Goal: Transaction & Acquisition: Purchase product/service

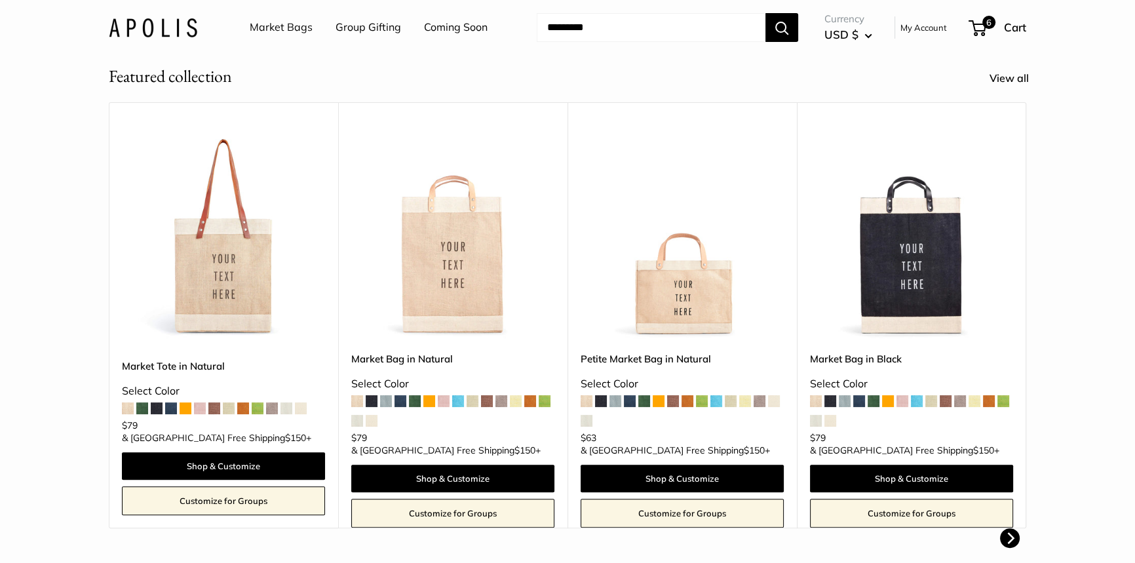
scroll to position [417, 0]
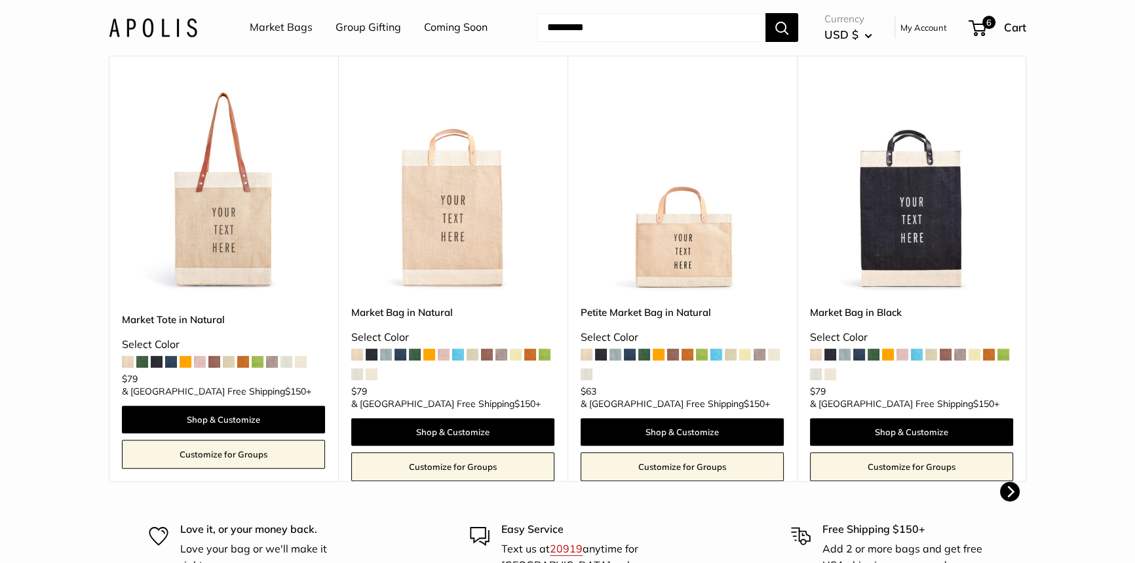
click at [615, 354] on span at bounding box center [615, 354] width 12 height 12
click at [0, 0] on img at bounding box center [0, 0] width 0 height 0
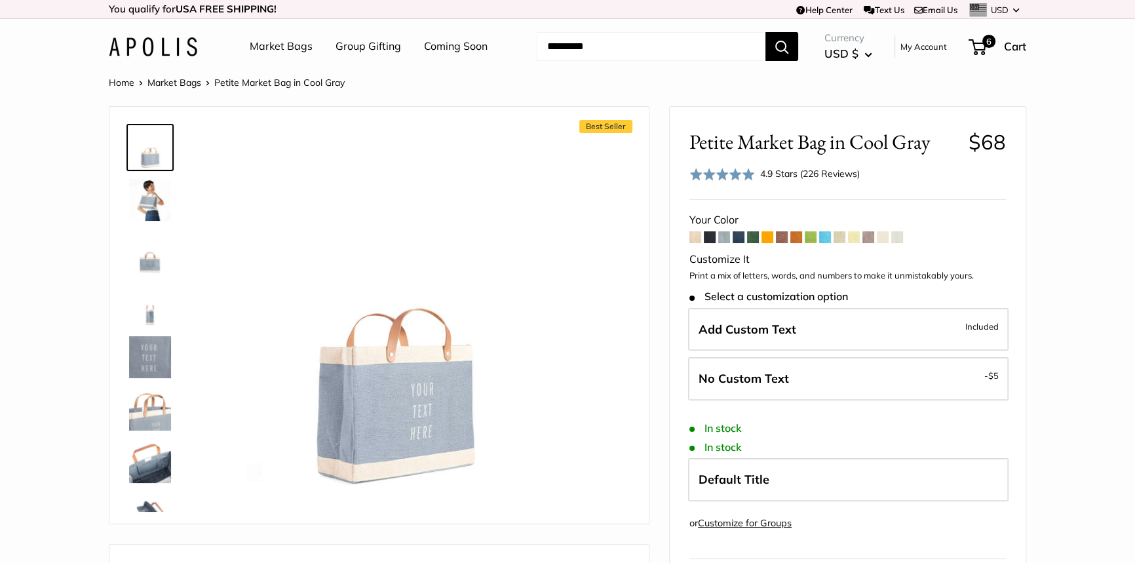
click at [736, 235] on span at bounding box center [738, 237] width 12 height 12
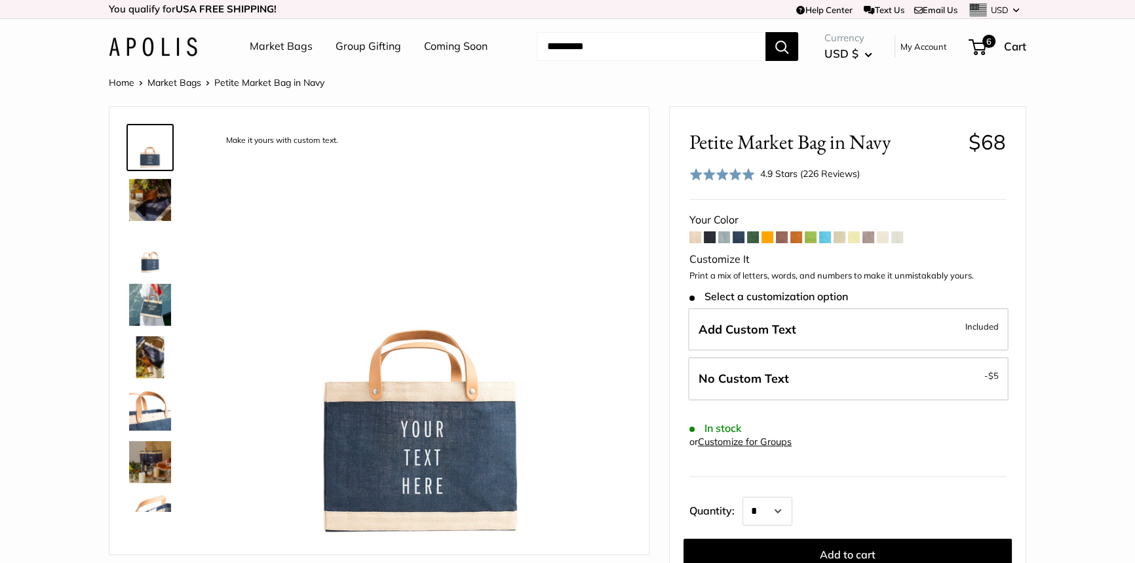
click at [153, 299] on img at bounding box center [150, 305] width 42 height 42
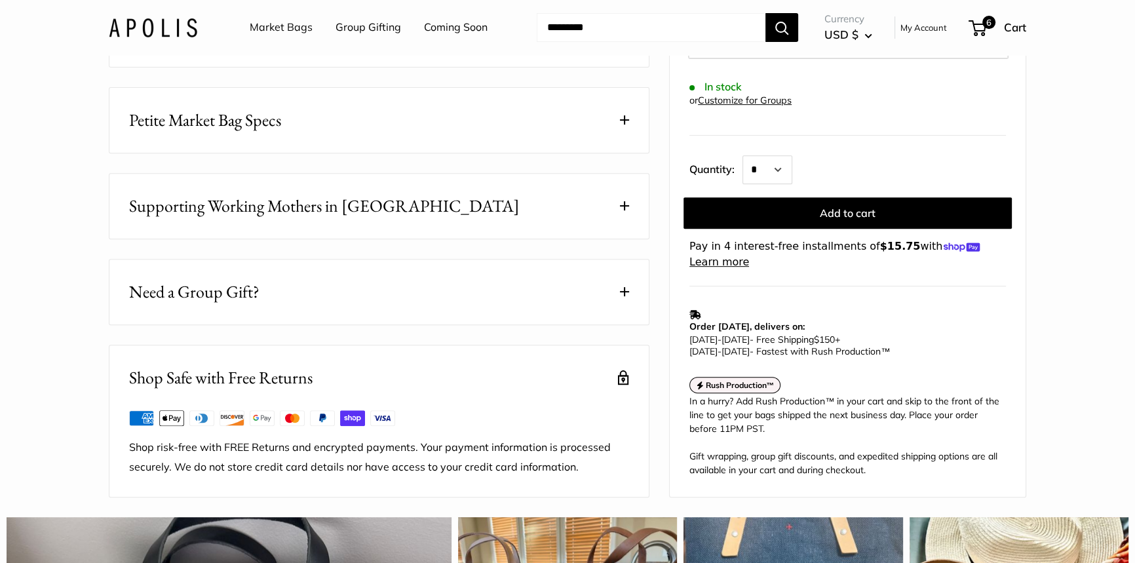
scroll to position [476, 0]
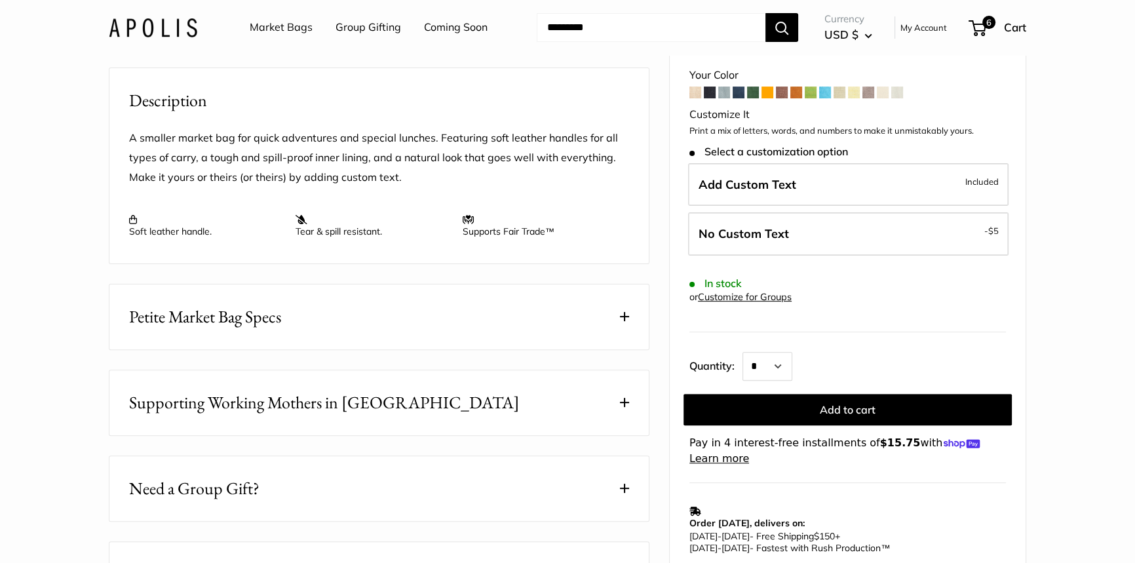
click at [281, 26] on link "Market Bags" at bounding box center [281, 28] width 63 height 20
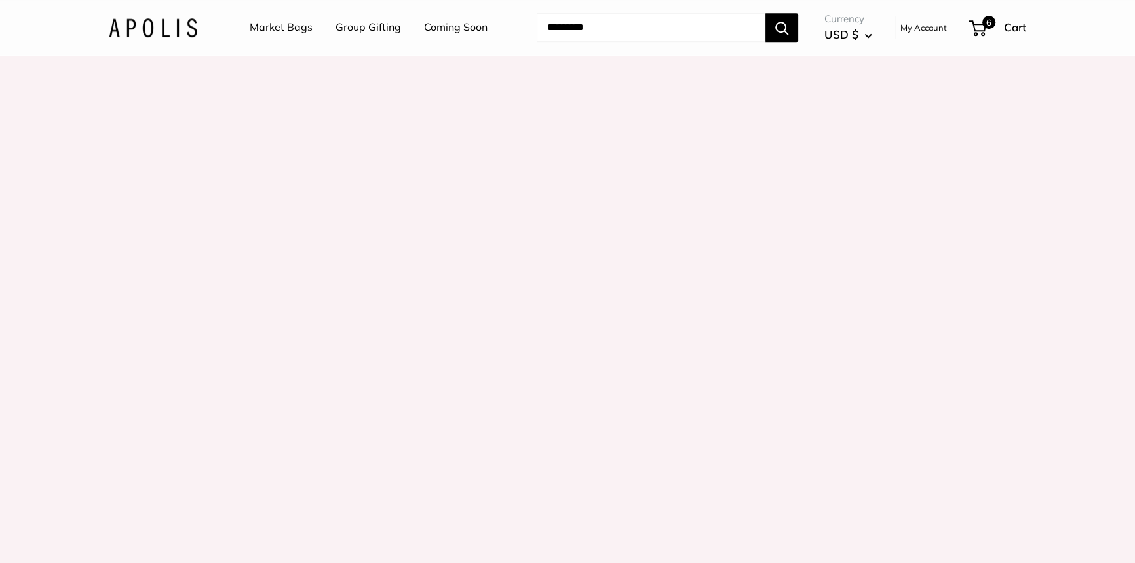
scroll to position [1251, 0]
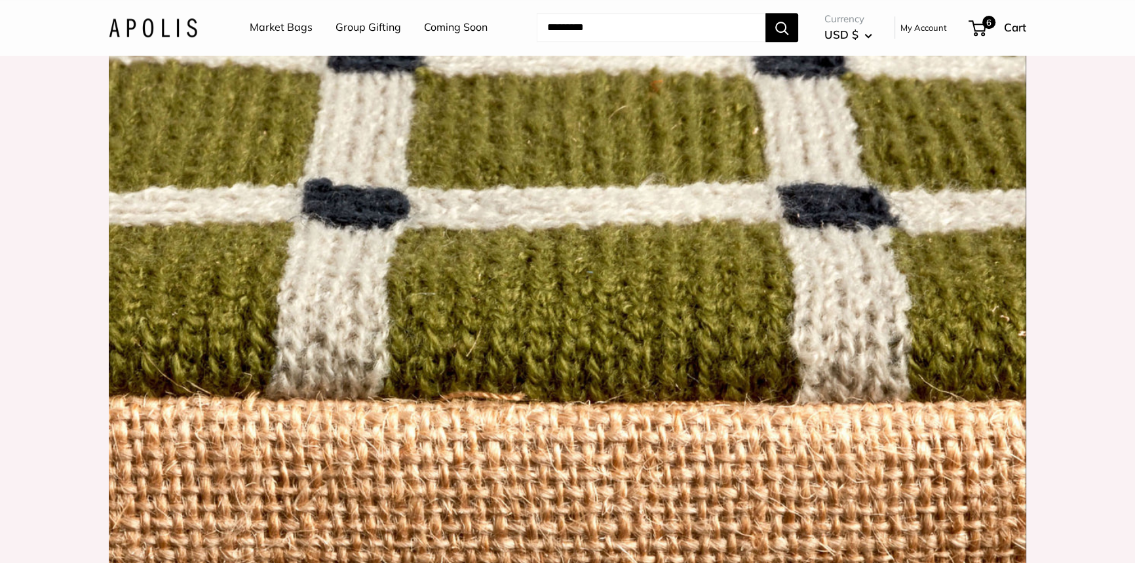
click at [288, 29] on link "Market Bags" at bounding box center [281, 28] width 63 height 20
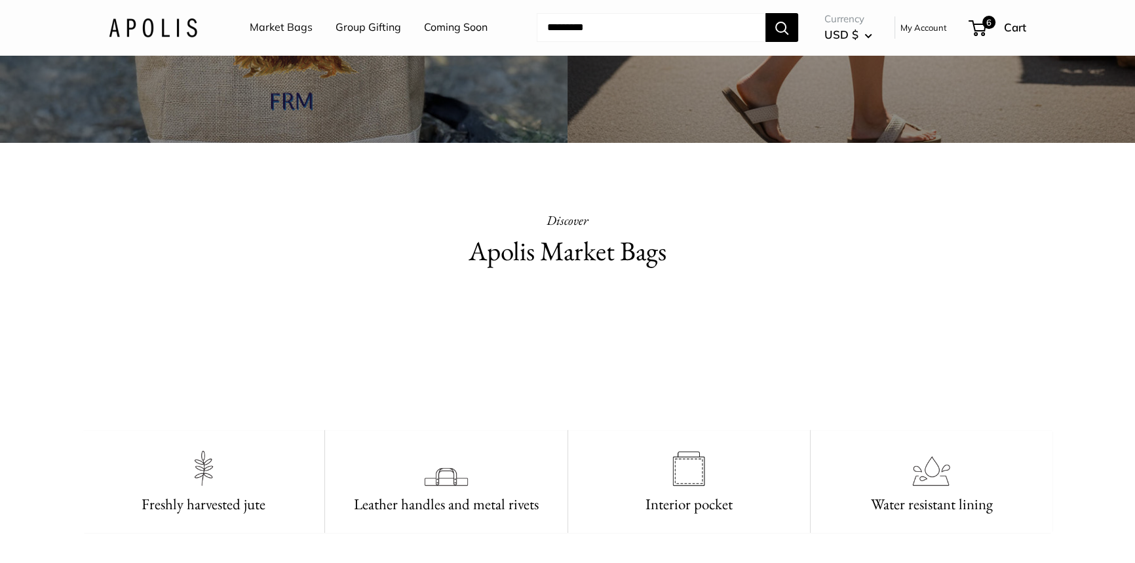
scroll to position [297, 0]
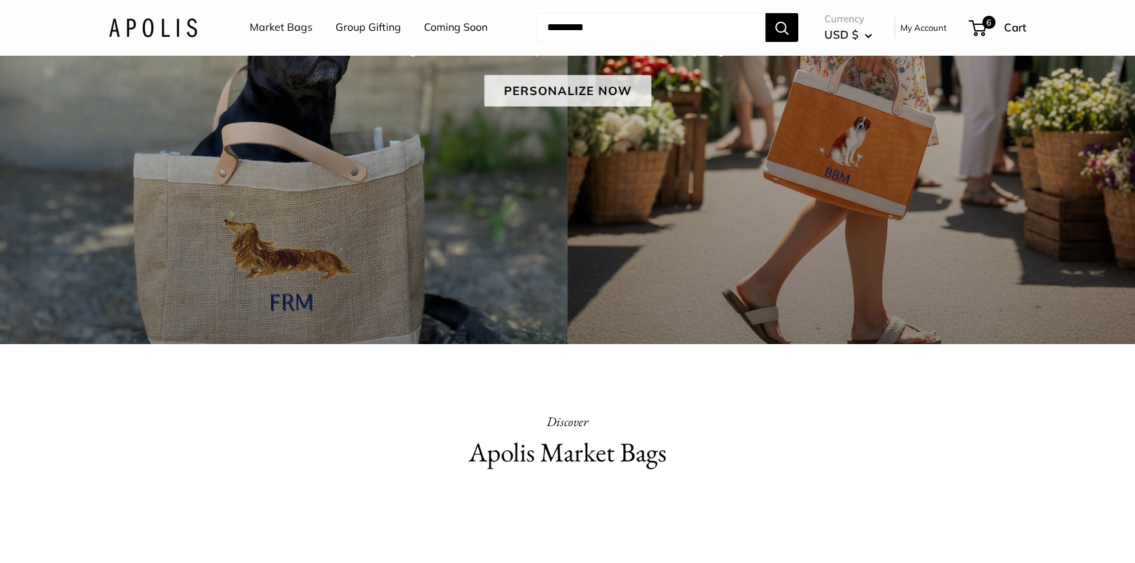
click at [555, 89] on link "Personalize Now" at bounding box center [567, 90] width 167 height 31
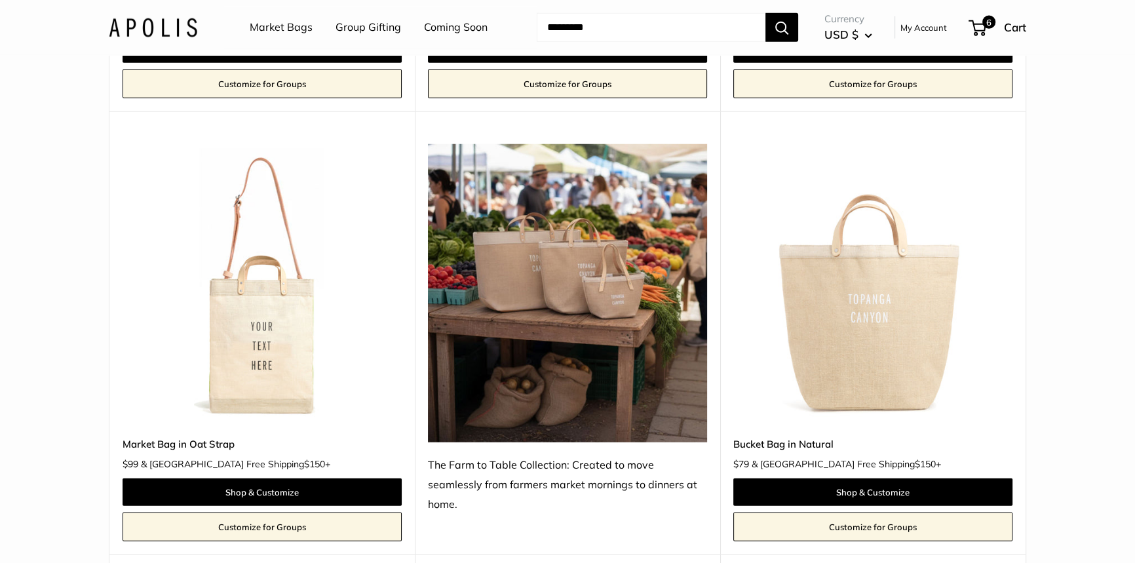
scroll to position [4347, 0]
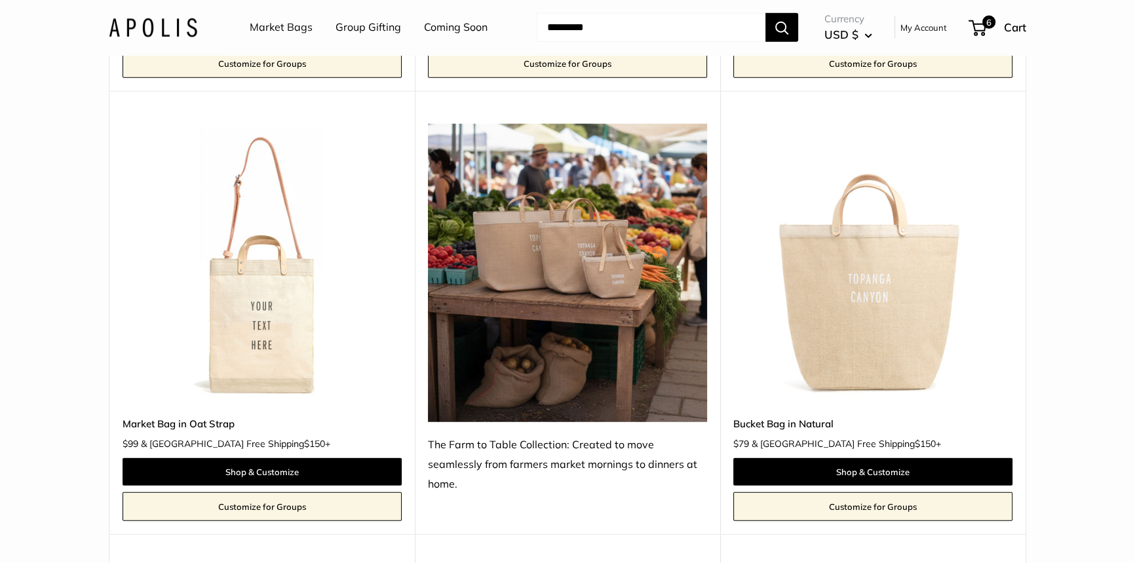
click at [0, 0] on img at bounding box center [0, 0] width 0 height 0
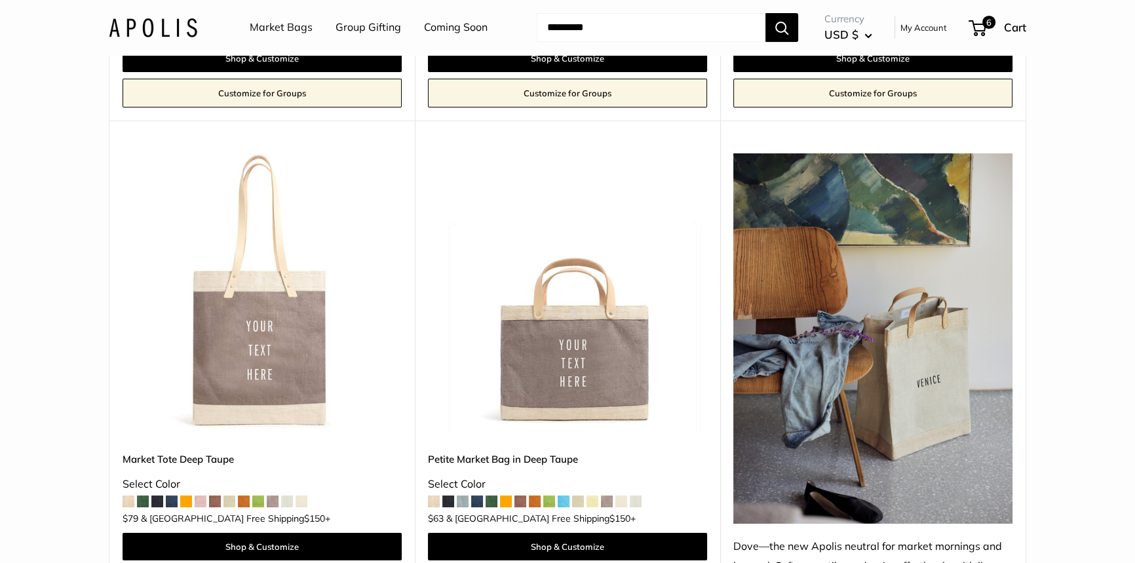
scroll to position [6133, 0]
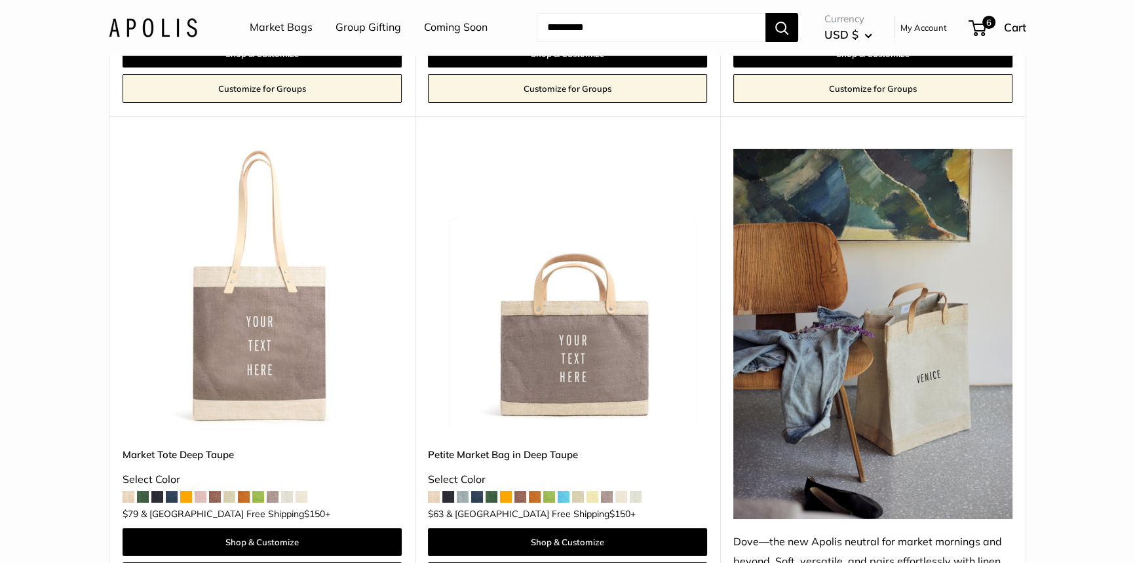
click at [0, 0] on img at bounding box center [0, 0] width 0 height 0
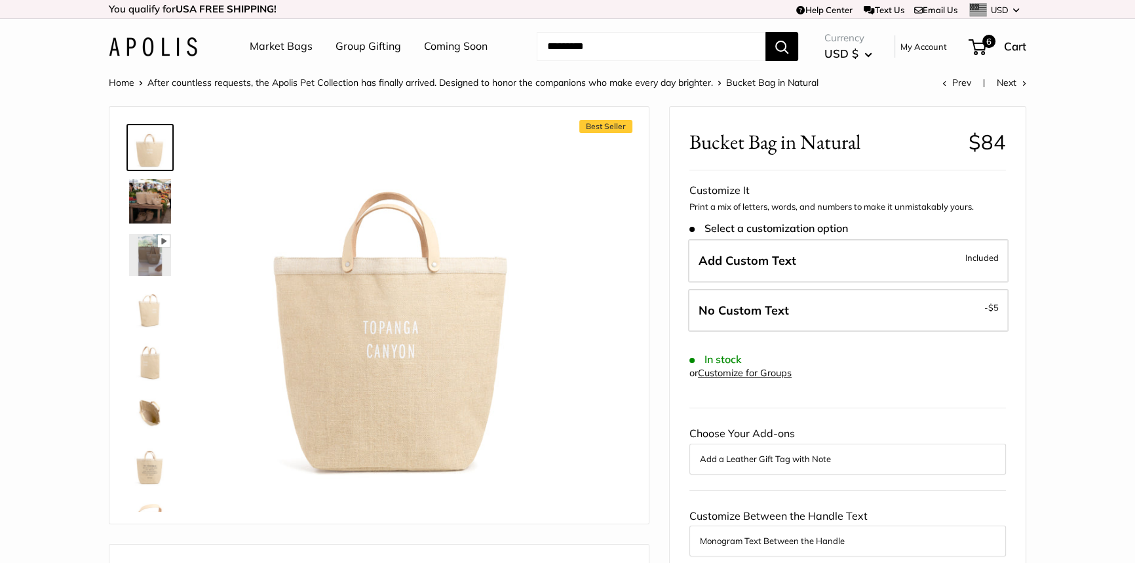
click at [148, 200] on img at bounding box center [150, 201] width 42 height 45
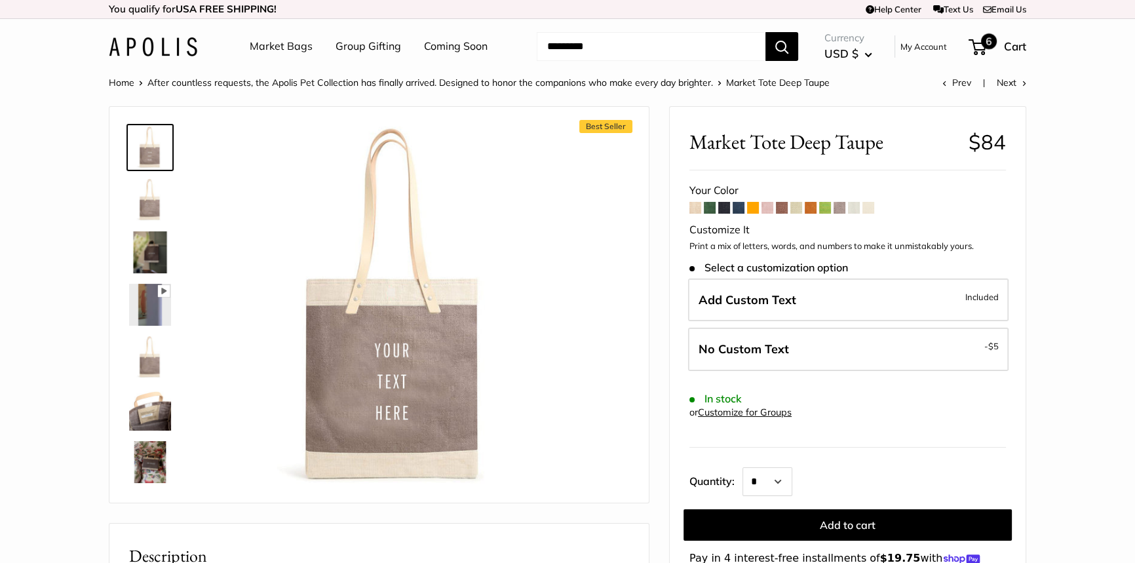
click at [981, 46] on span "6" at bounding box center [989, 41] width 16 height 16
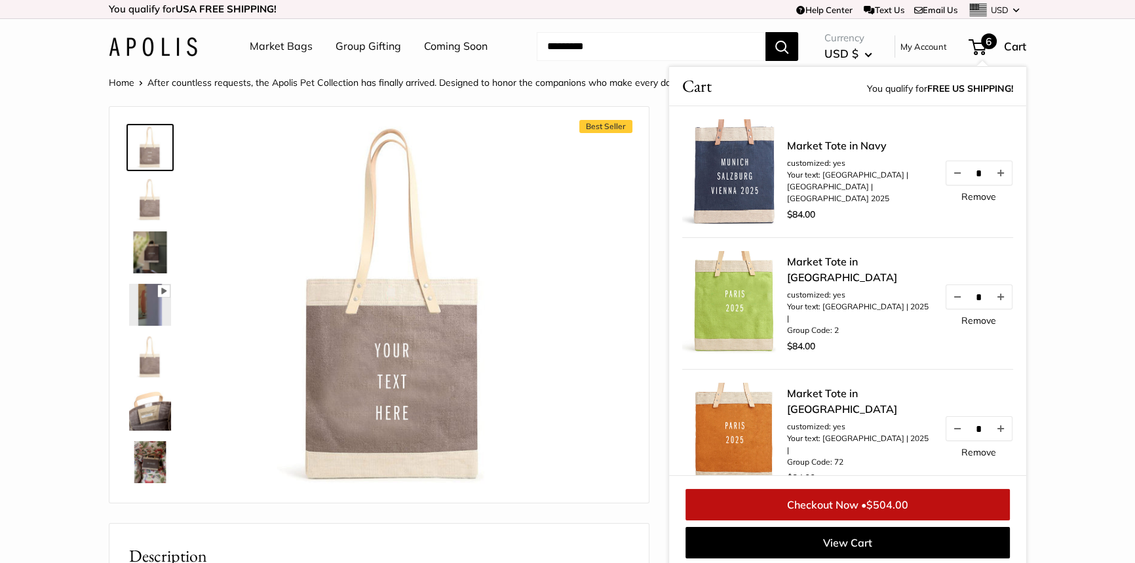
scroll to position [5, 0]
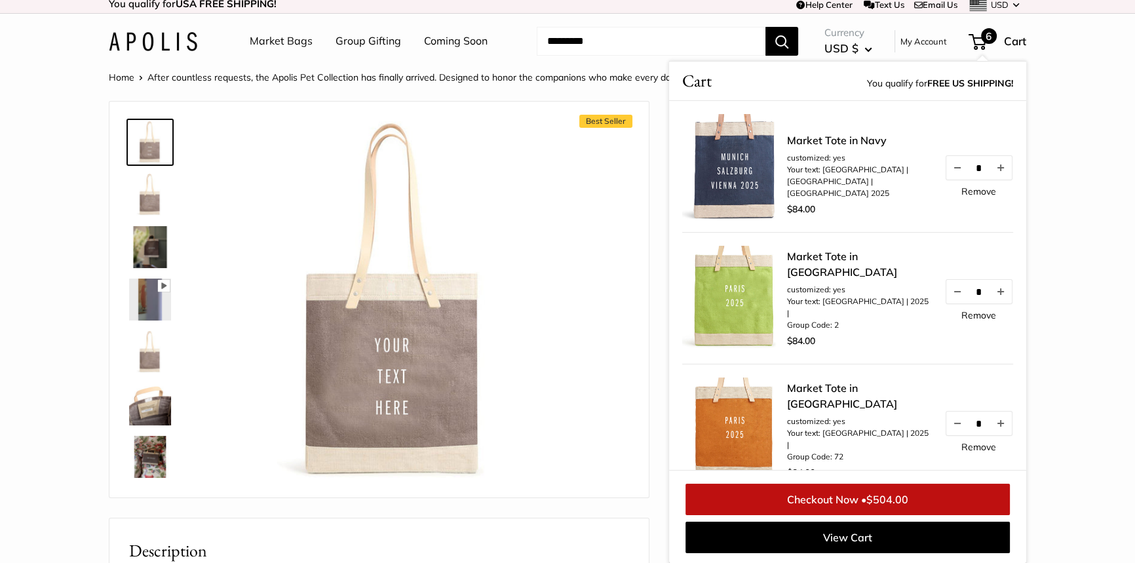
click at [577, 157] on div at bounding box center [395, 302] width 367 height 367
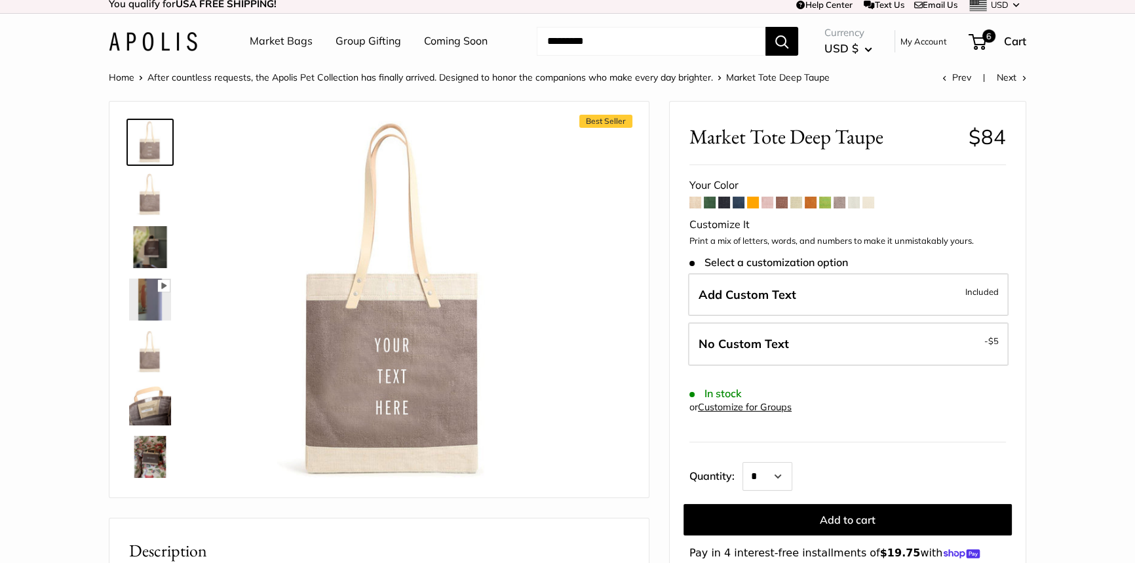
click at [838, 203] on span at bounding box center [839, 203] width 12 height 12
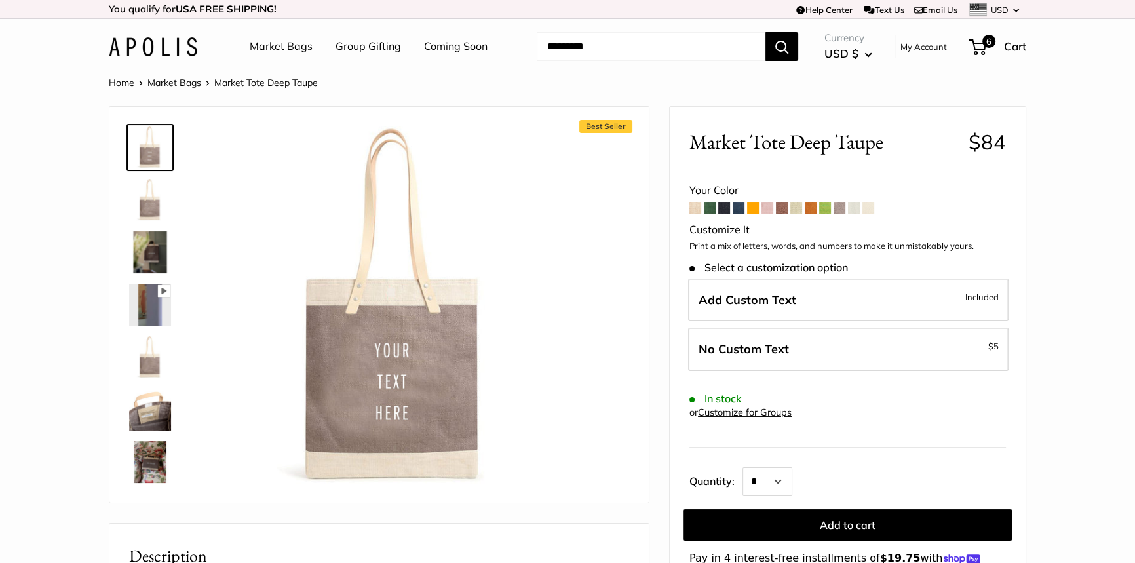
click at [783, 209] on span at bounding box center [782, 208] width 12 height 12
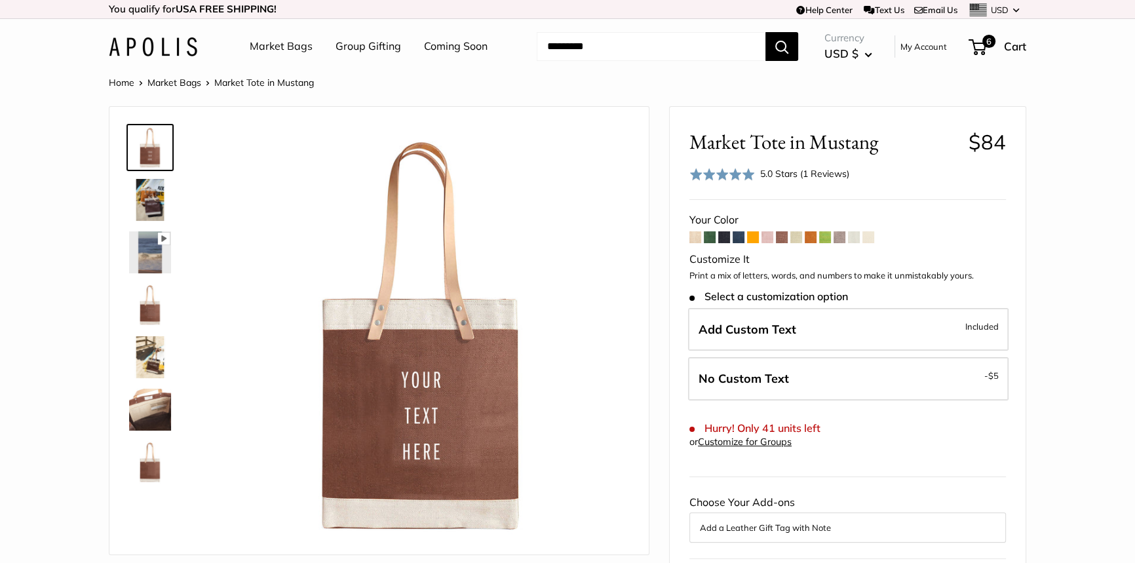
click at [842, 238] on span at bounding box center [839, 237] width 12 height 12
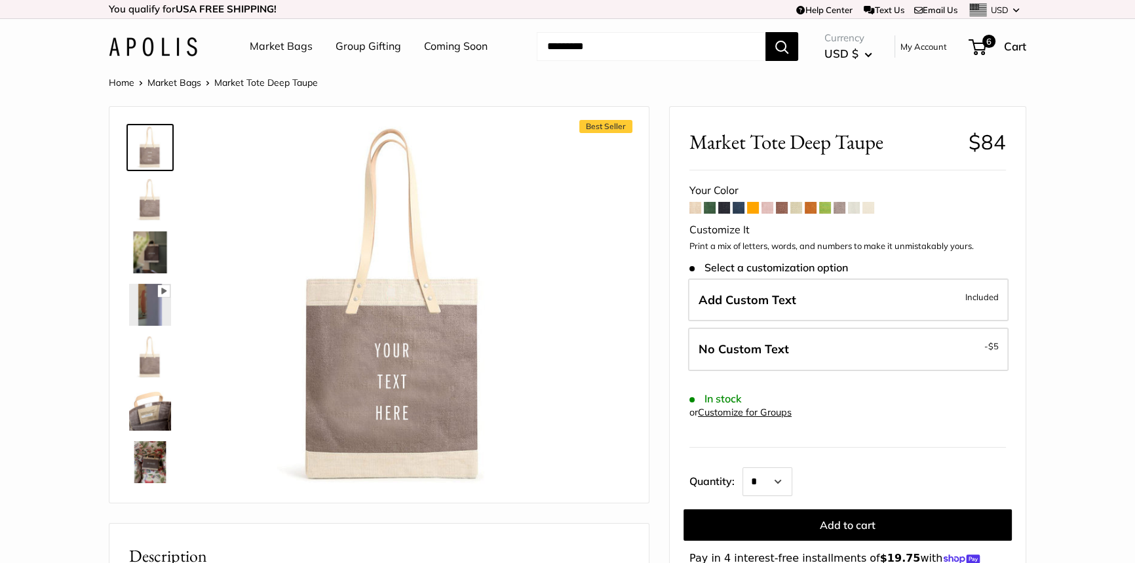
click at [855, 208] on span at bounding box center [854, 208] width 12 height 12
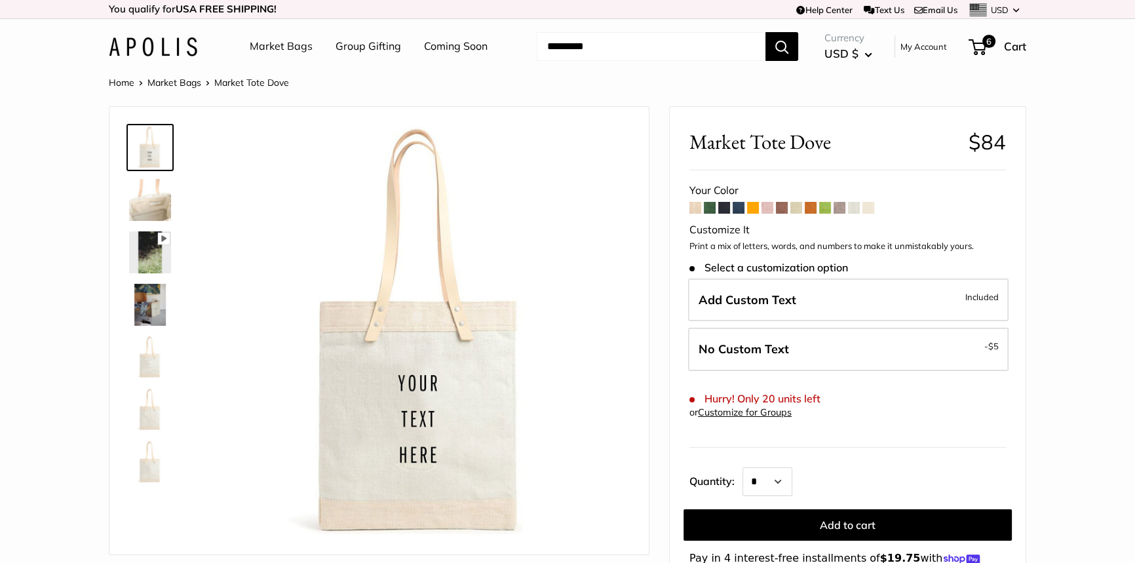
click at [867, 210] on span at bounding box center [868, 208] width 12 height 12
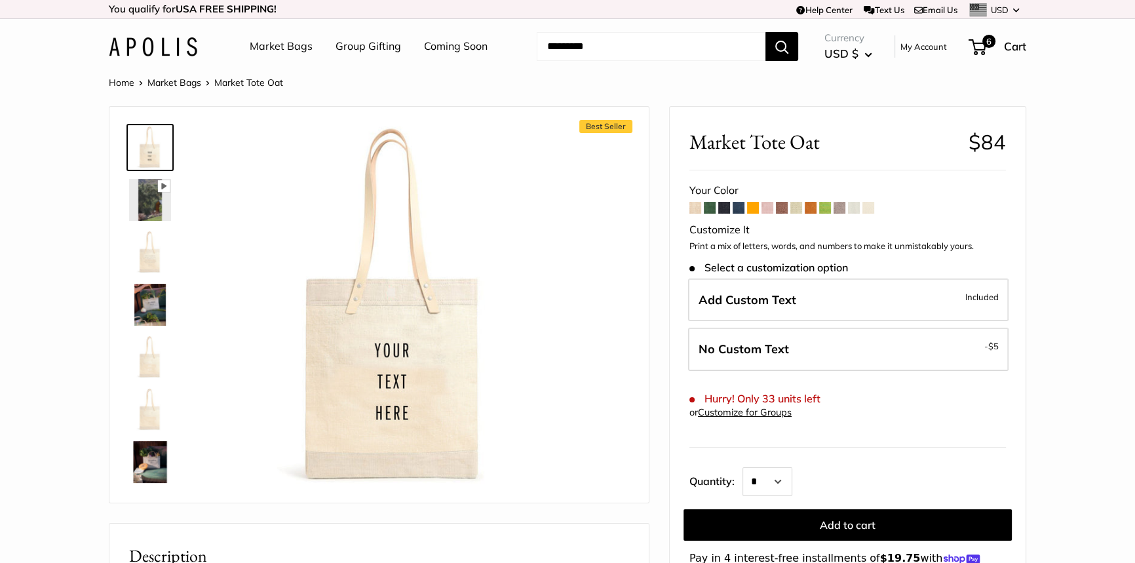
click at [855, 210] on span at bounding box center [854, 208] width 12 height 12
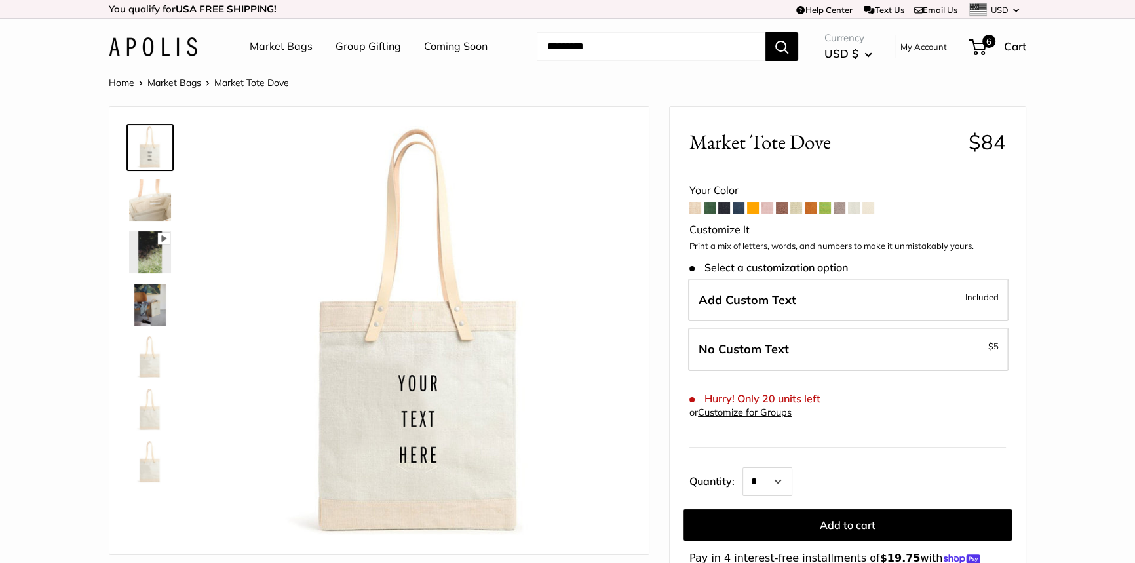
click at [797, 208] on span at bounding box center [796, 208] width 12 height 12
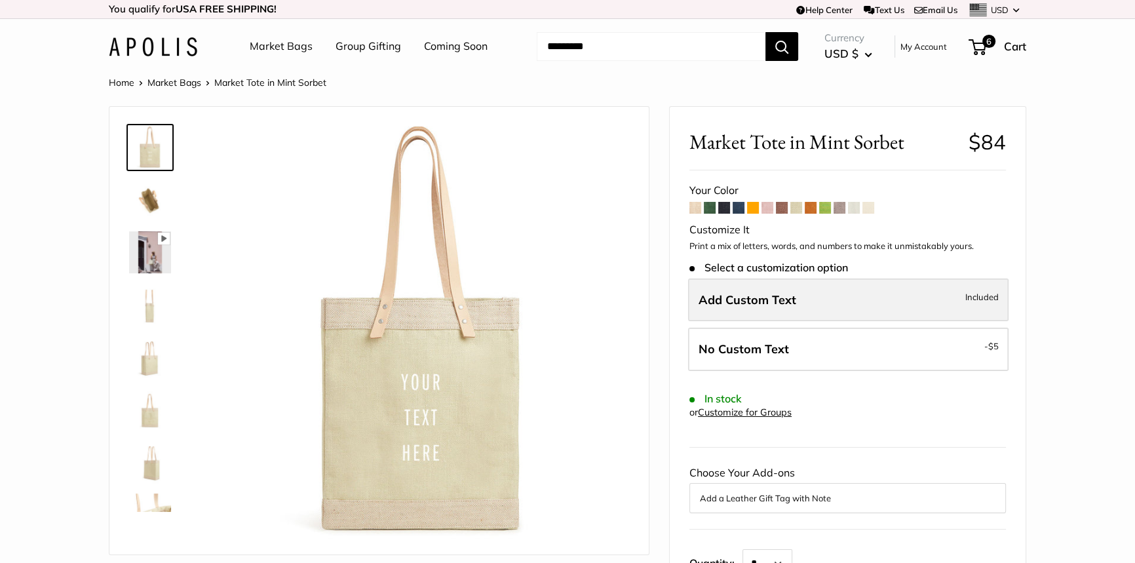
click at [771, 297] on span "Add Custom Text" at bounding box center [747, 299] width 98 height 15
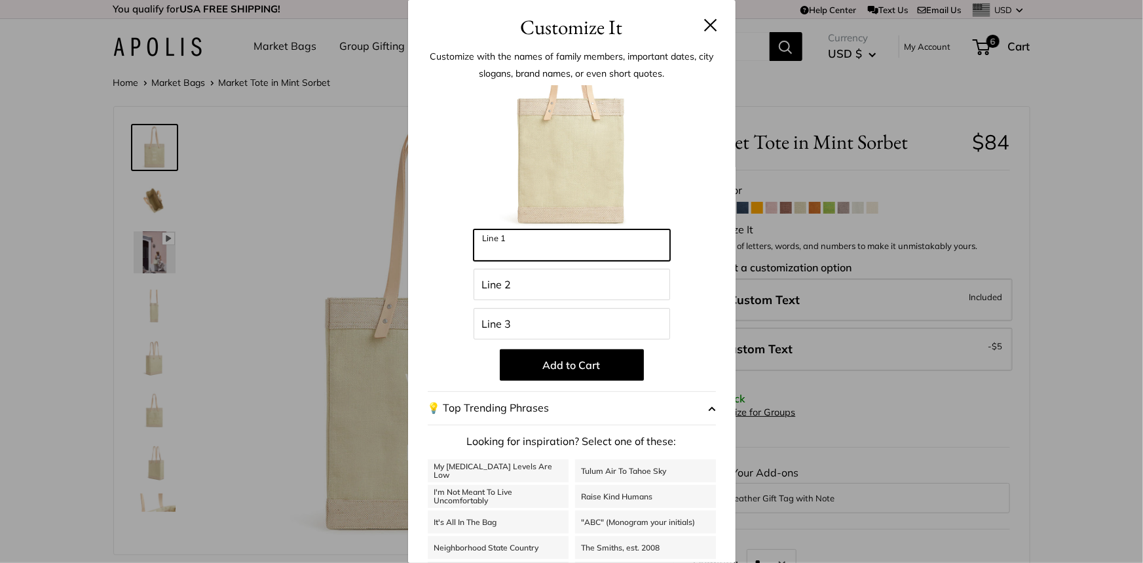
click at [519, 246] on input "Line 1" at bounding box center [572, 244] width 197 height 31
type input "*****"
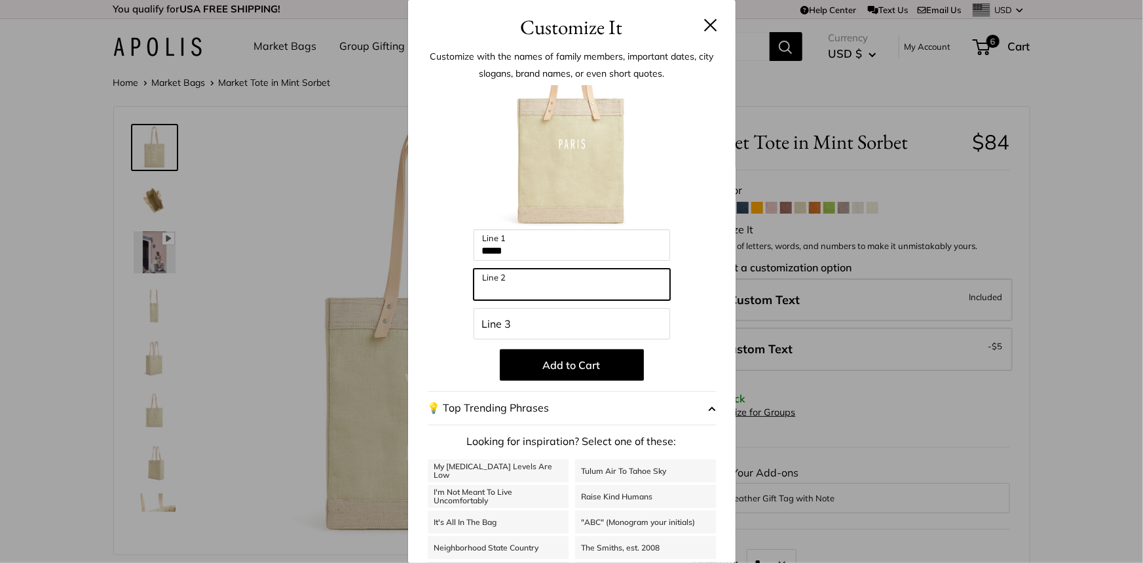
click at [536, 288] on input "Line 2" at bounding box center [572, 284] width 197 height 31
type input "****"
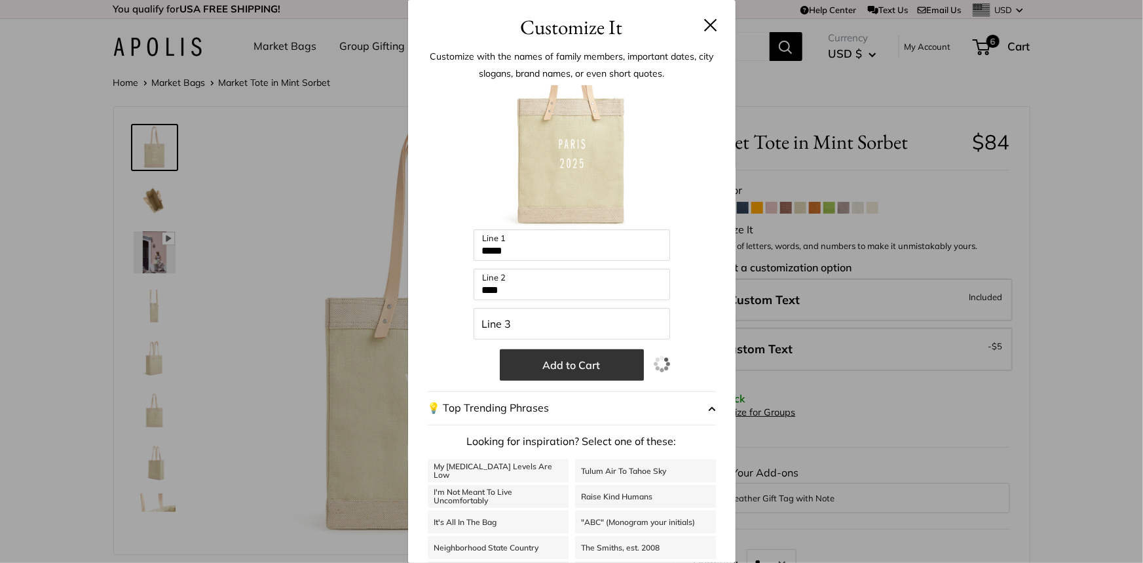
click at [531, 367] on button "Add to Cart" at bounding box center [572, 364] width 144 height 31
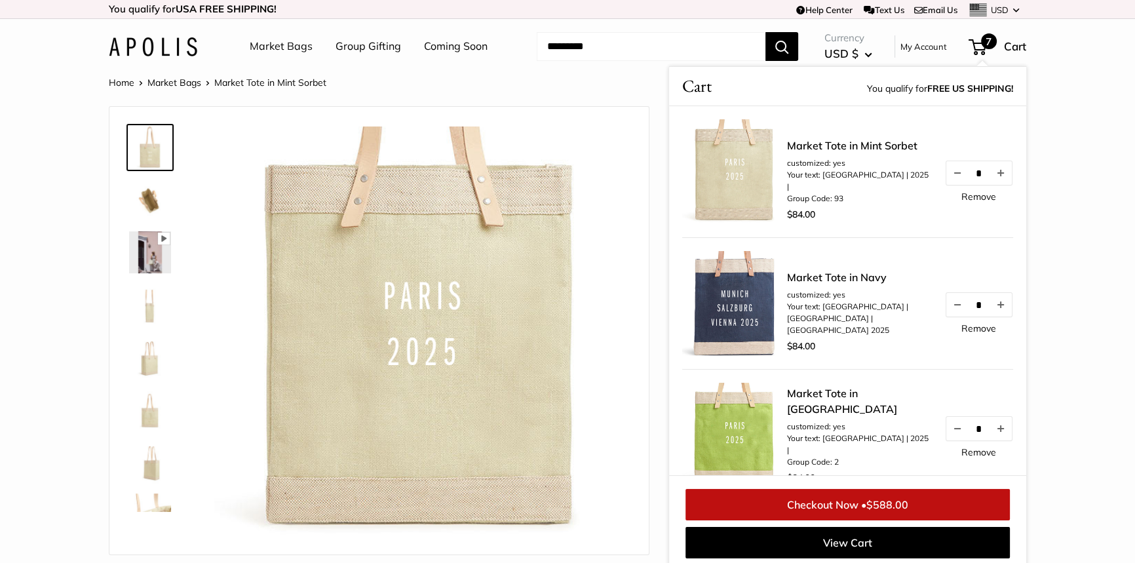
click at [965, 195] on link "Remove" at bounding box center [978, 196] width 35 height 9
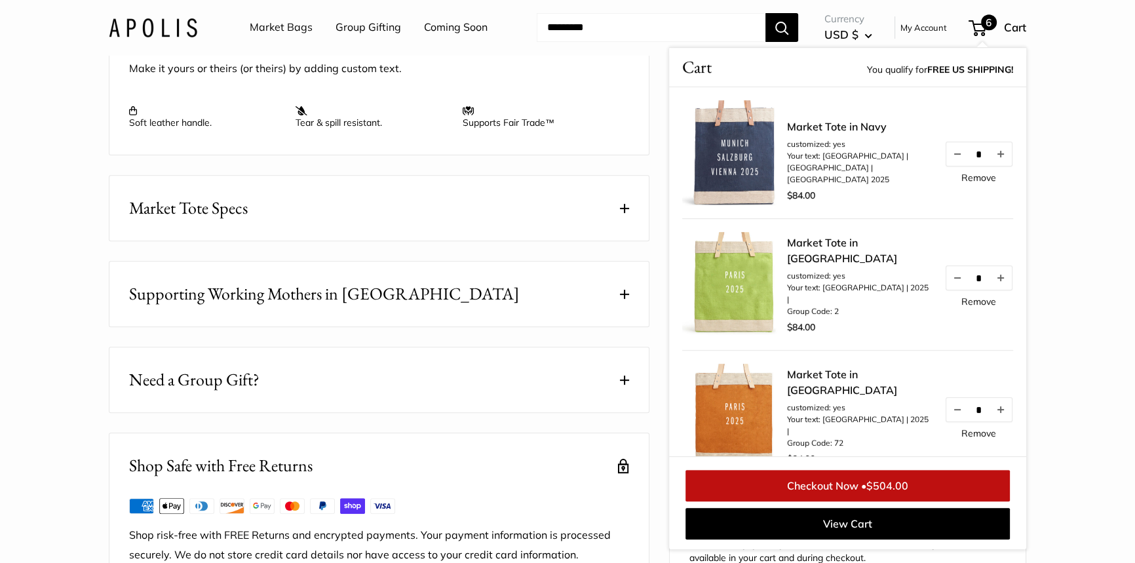
scroll to position [595, 0]
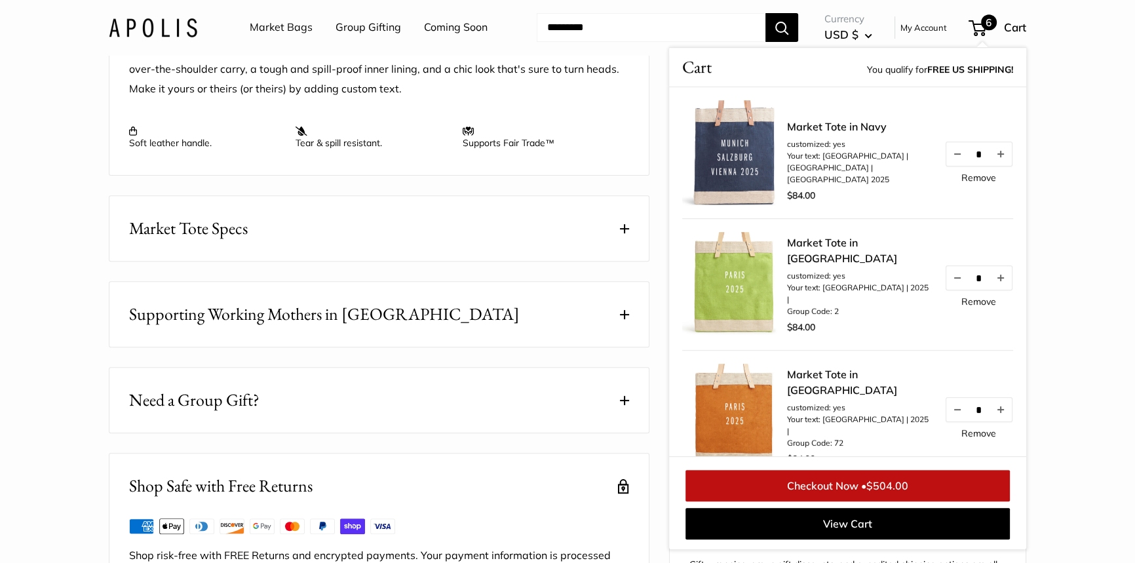
click at [472, 432] on button "Need a Group Gift?" at bounding box center [378, 399] width 539 height 65
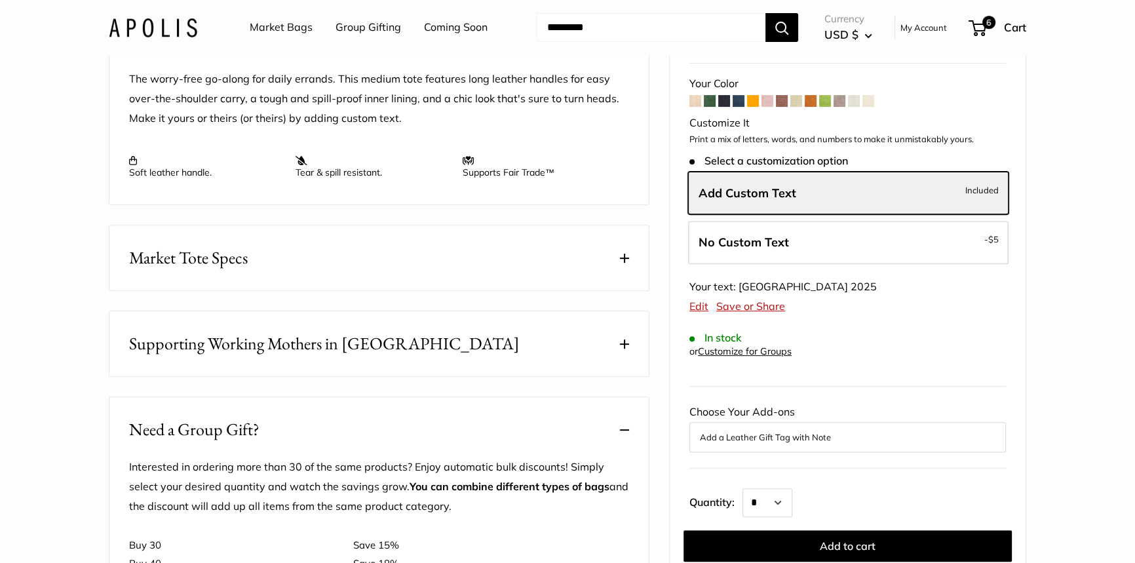
scroll to position [536, 0]
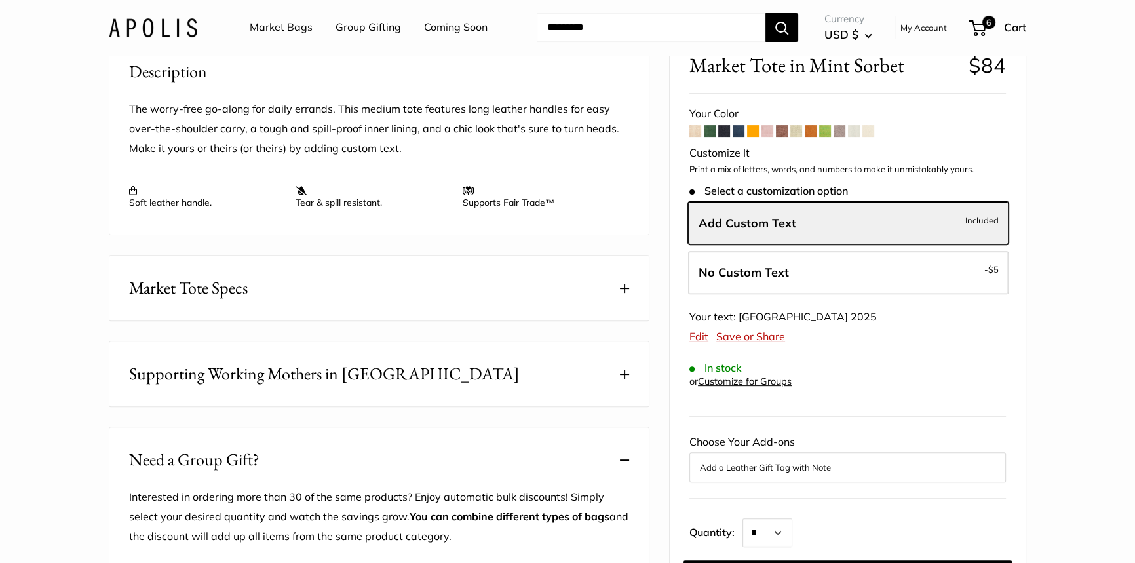
click at [230, 301] on span "Market Tote Specs" at bounding box center [188, 288] width 119 height 26
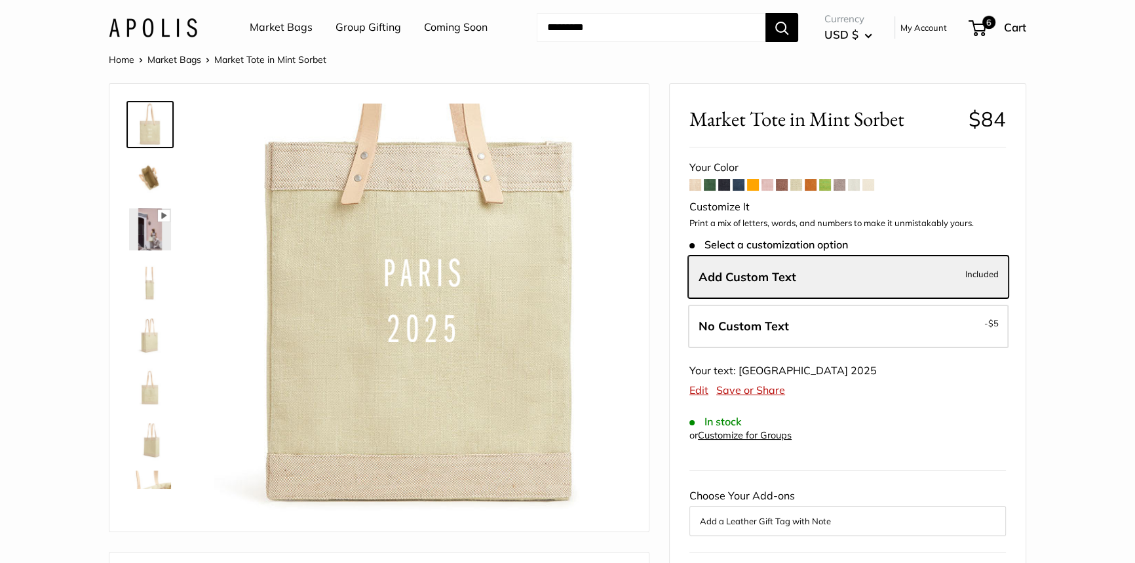
scroll to position [0, 0]
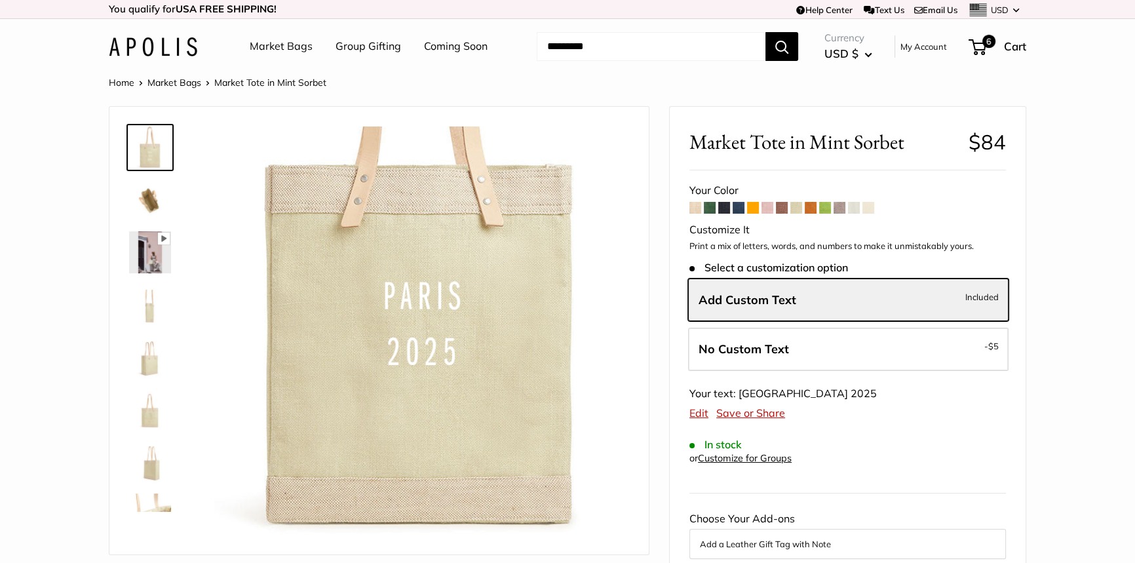
click at [811, 209] on span at bounding box center [810, 208] width 12 height 12
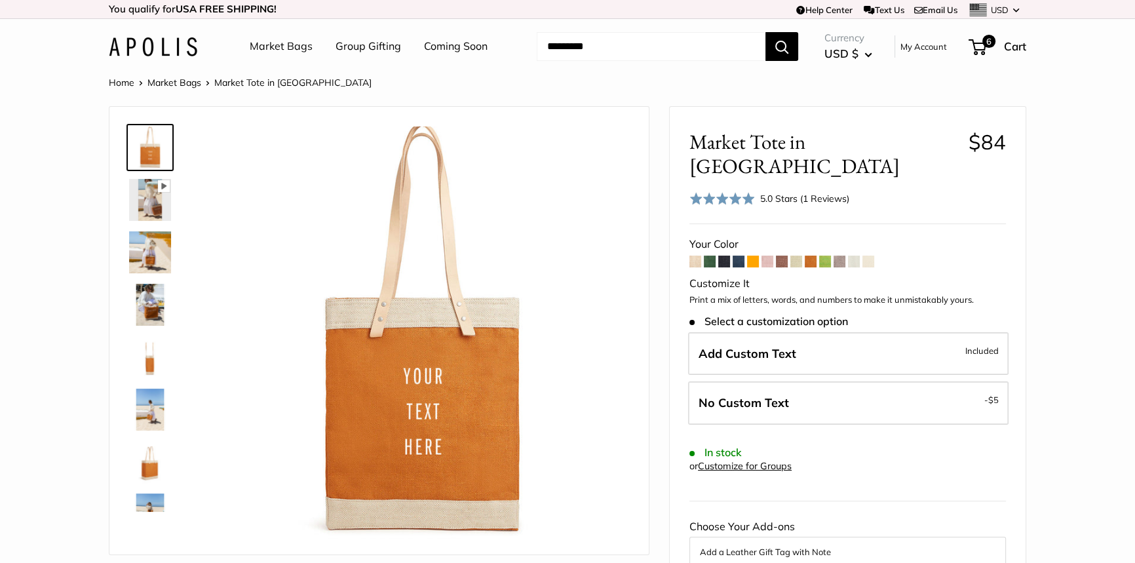
click at [146, 203] on img at bounding box center [150, 200] width 42 height 42
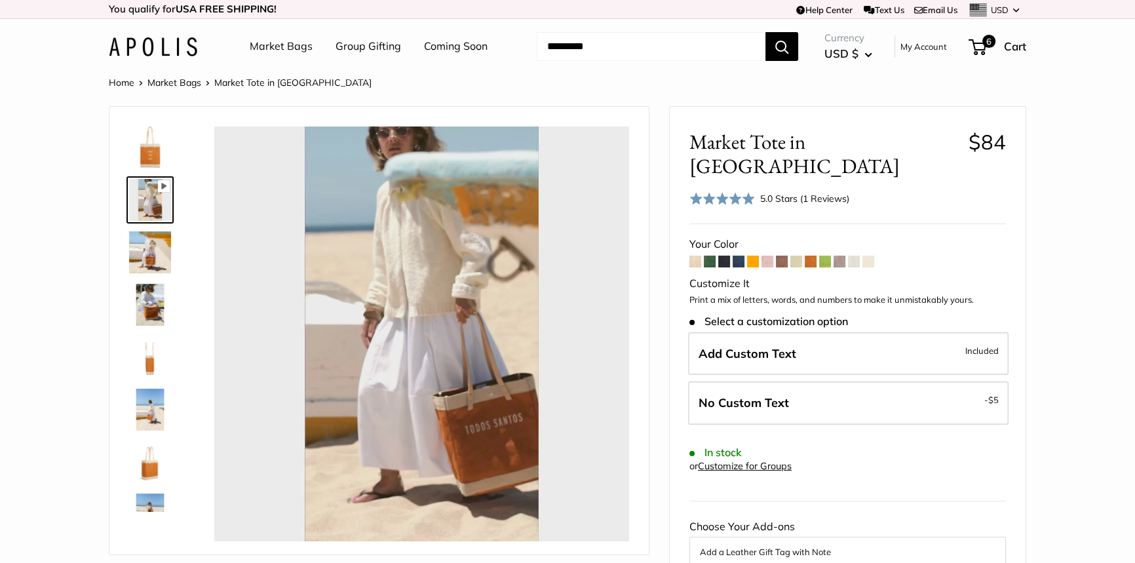
click at [154, 262] on img at bounding box center [150, 252] width 42 height 42
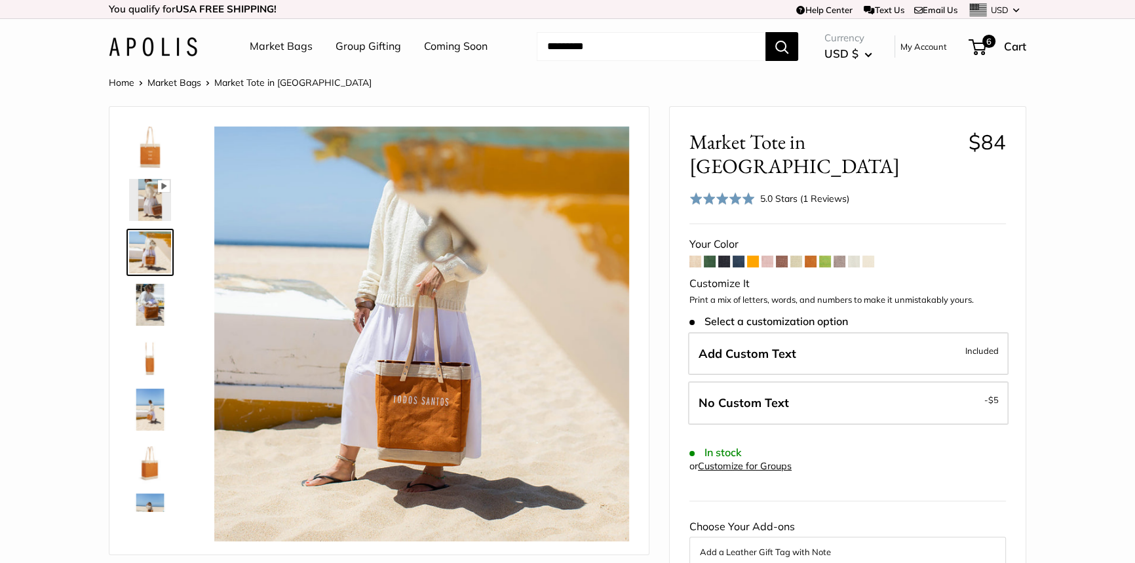
type input "*****"
click at [145, 311] on img at bounding box center [150, 305] width 42 height 42
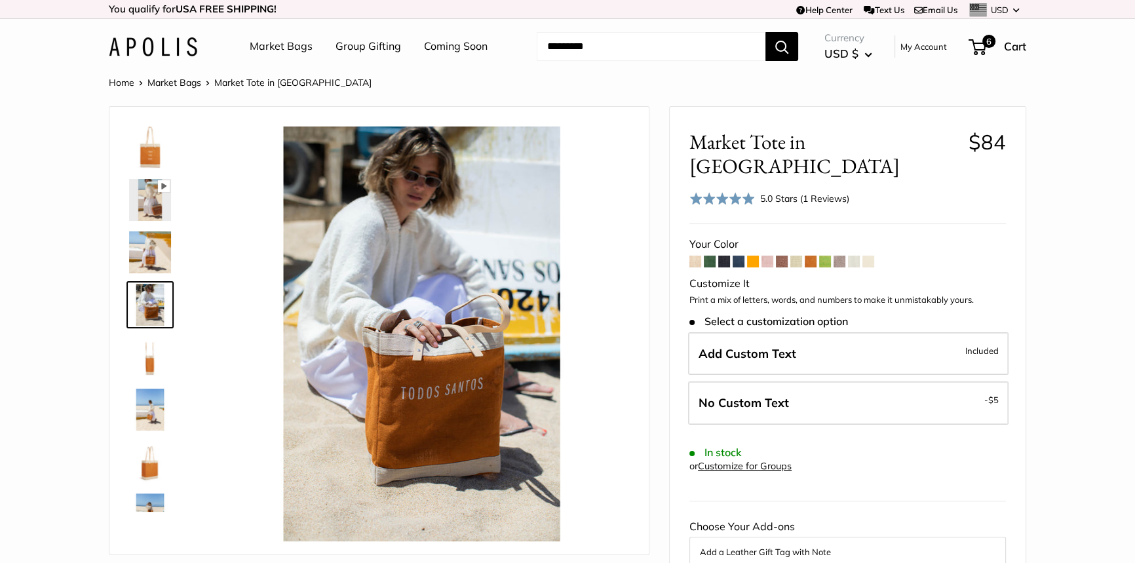
click at [145, 360] on img at bounding box center [150, 357] width 42 height 42
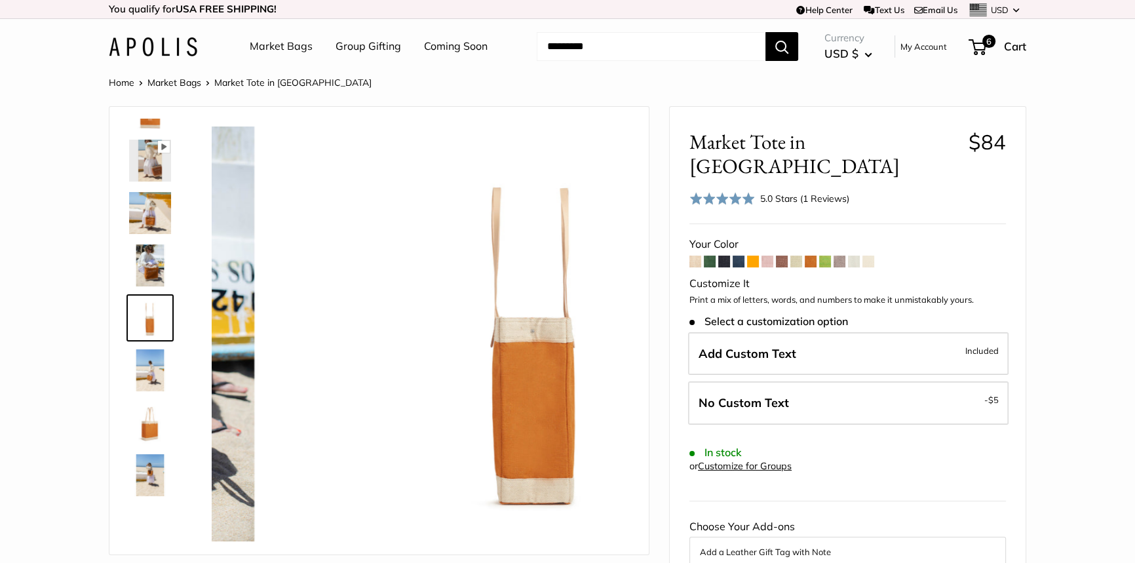
scroll to position [40, 0]
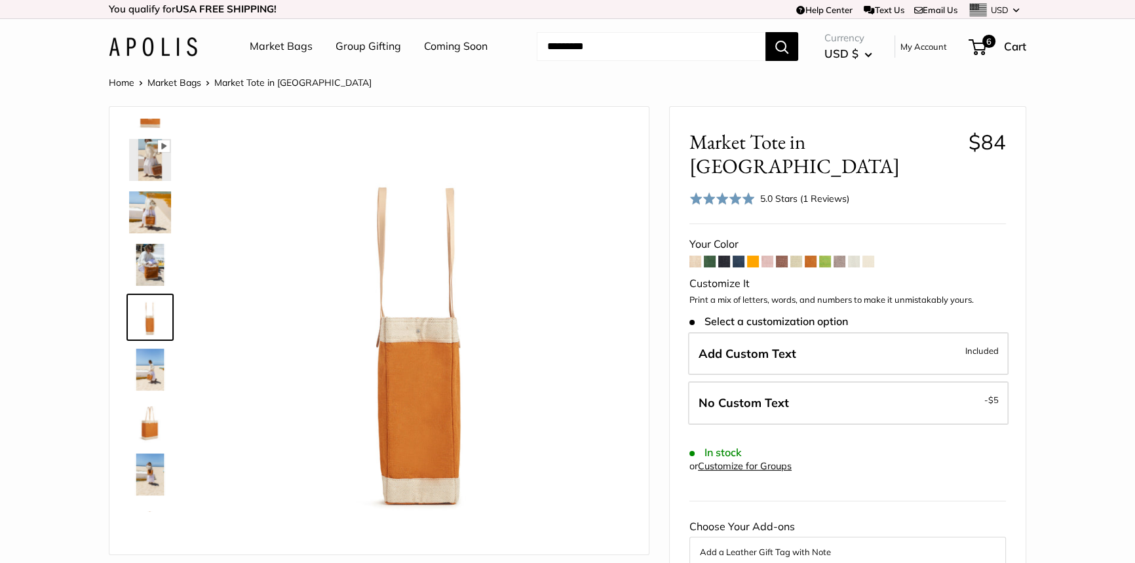
click at [145, 366] on img at bounding box center [150, 369] width 42 height 42
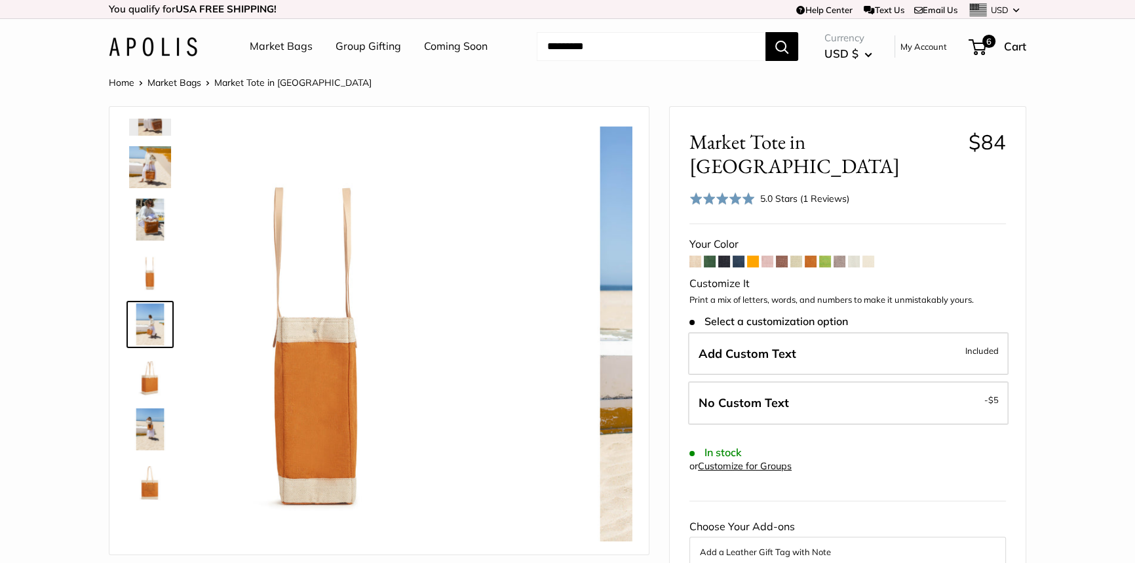
scroll to position [92, 0]
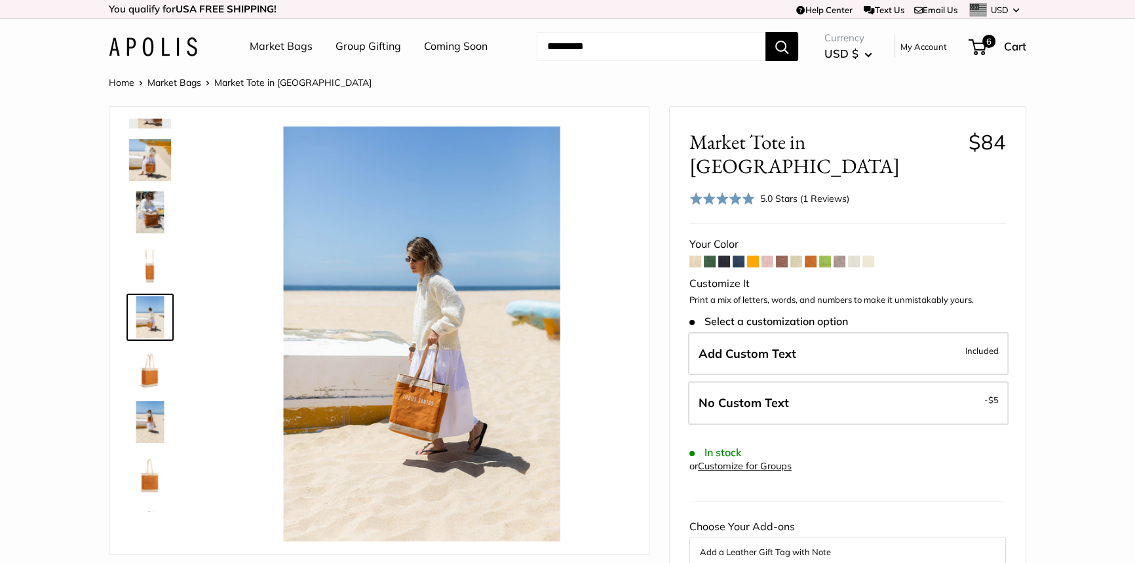
click at [150, 419] on img at bounding box center [150, 422] width 42 height 42
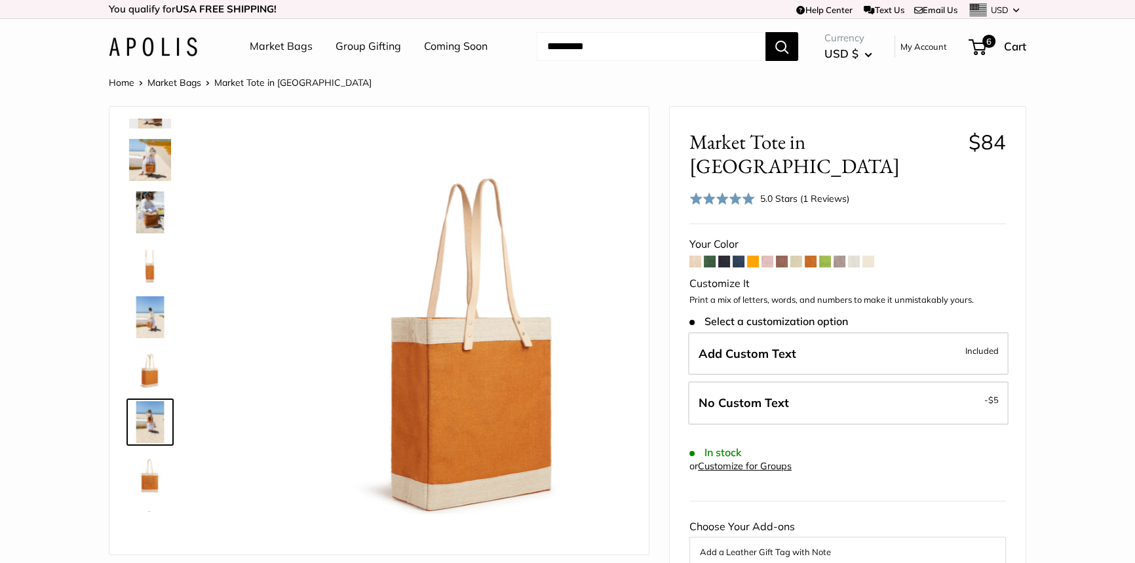
scroll to position [197, 0]
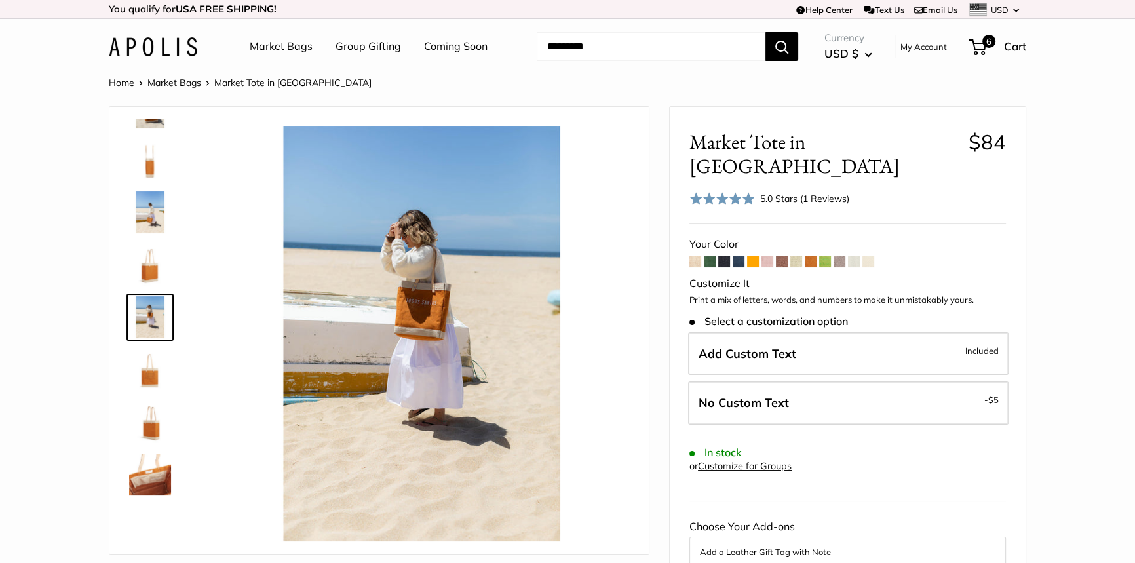
click at [149, 471] on img at bounding box center [150, 474] width 42 height 42
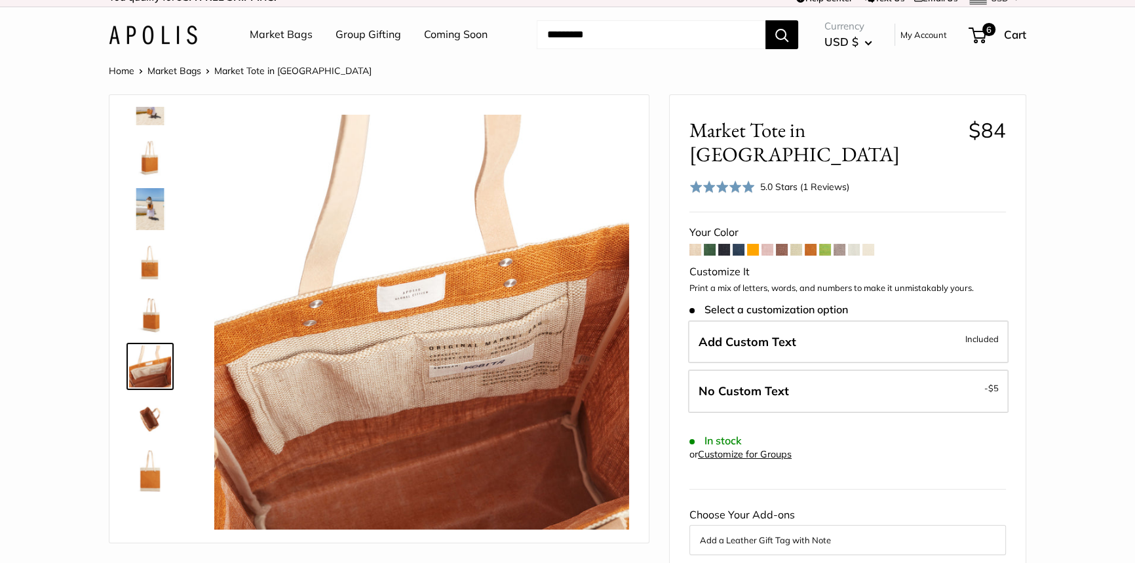
scroll to position [0, 0]
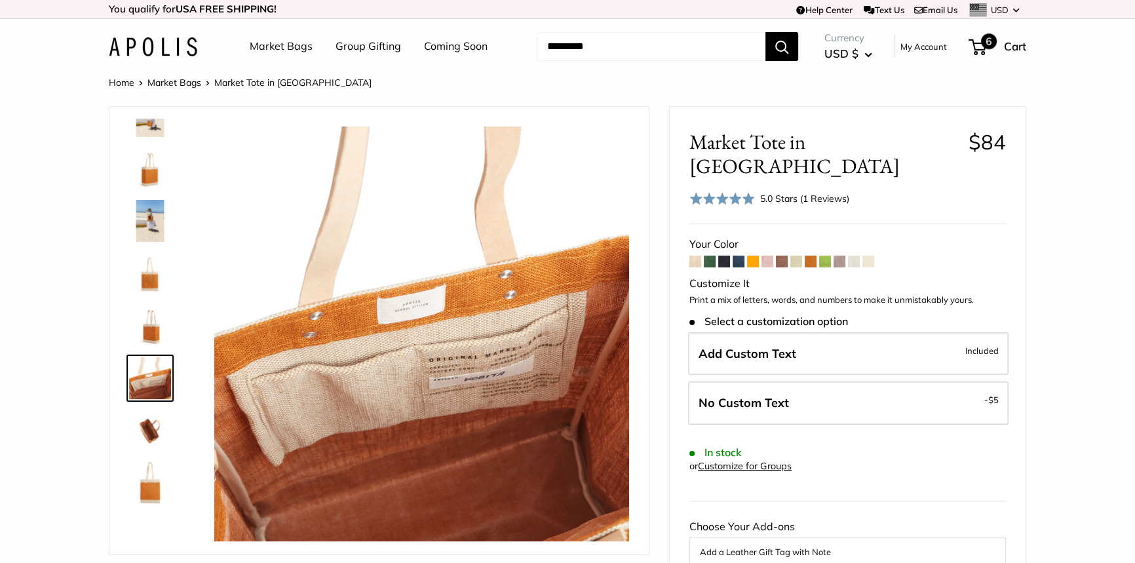
click at [979, 47] on span "6" at bounding box center [977, 47] width 18 height 16
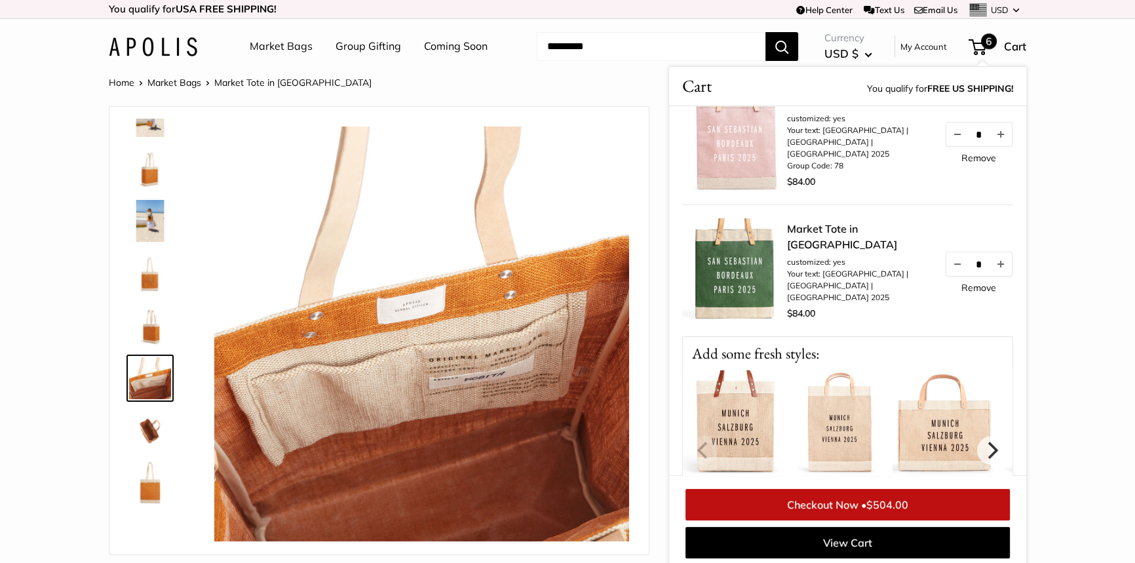
scroll to position [536, 0]
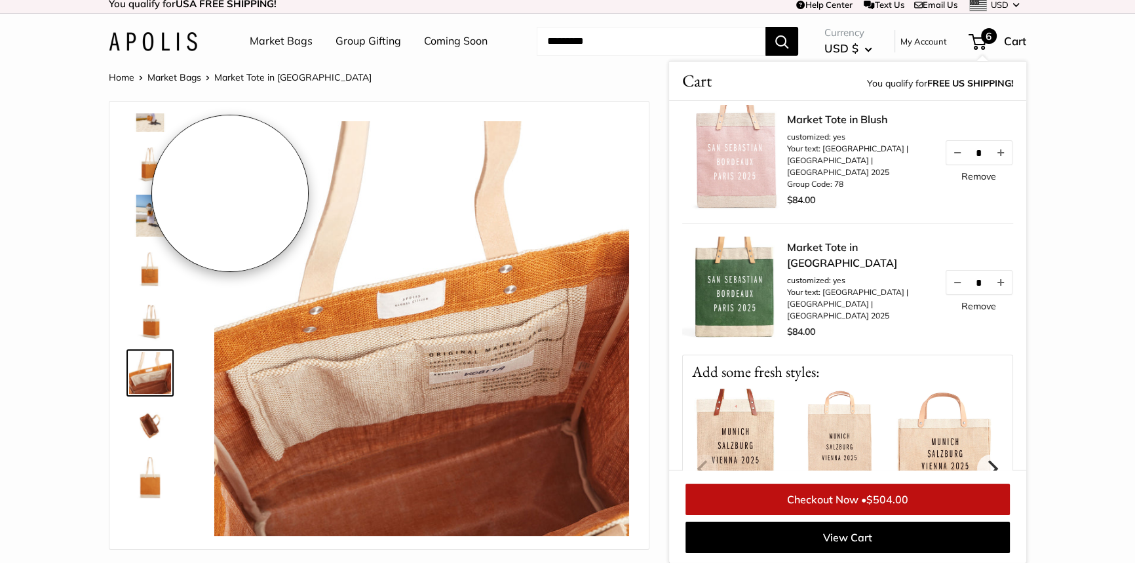
drag, startPoint x: 230, startPoint y: 198, endPoint x: 251, endPoint y: 197, distance: 21.0
click at [233, 198] on img at bounding box center [421, 328] width 415 height 415
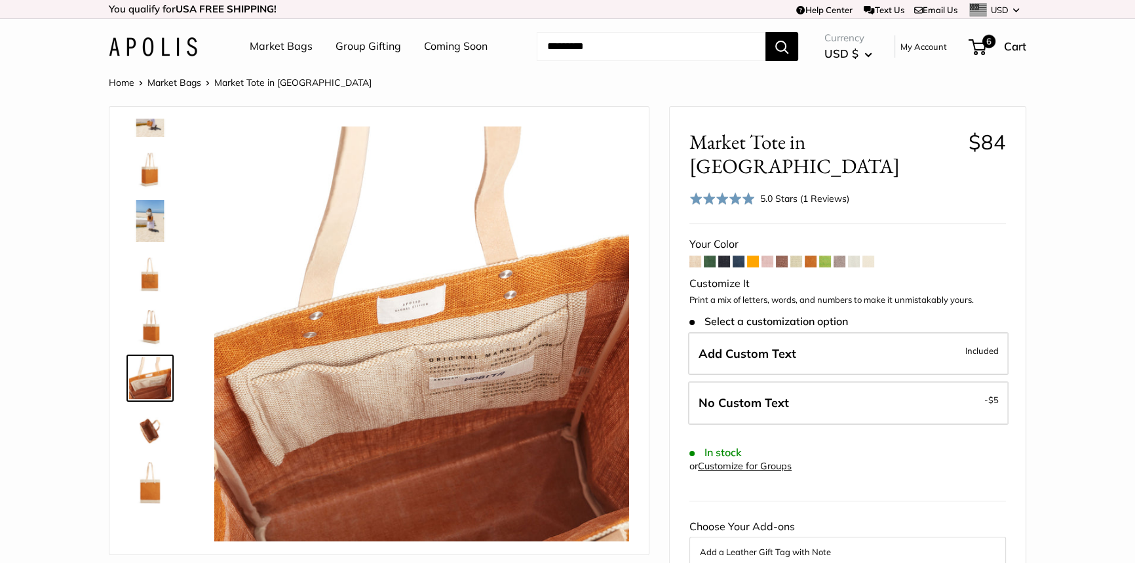
click at [838, 255] on span at bounding box center [839, 261] width 12 height 12
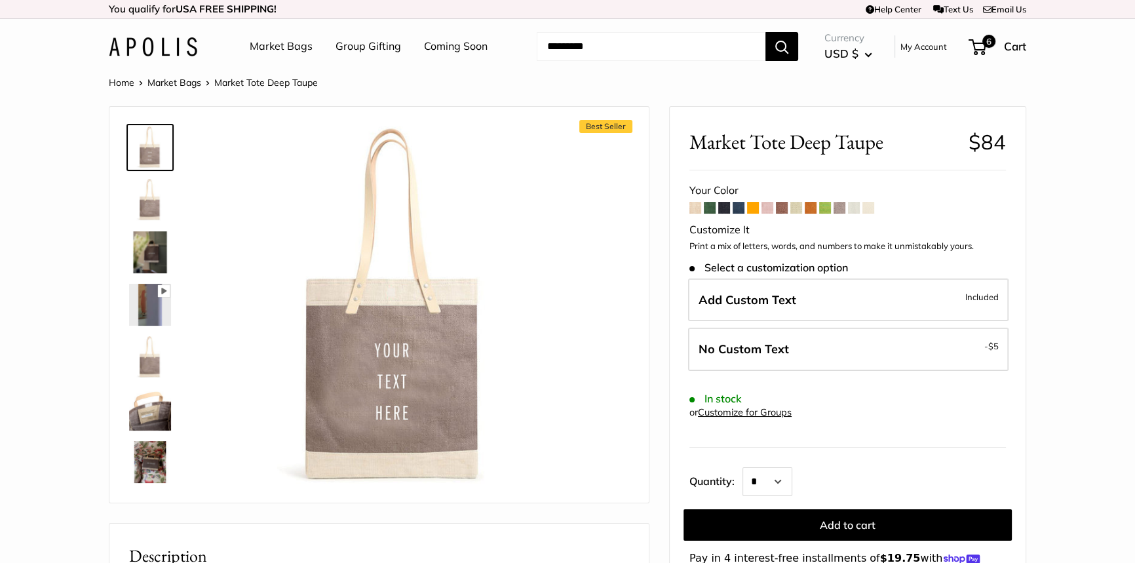
click at [734, 295] on span "Add Custom Text" at bounding box center [747, 299] width 98 height 15
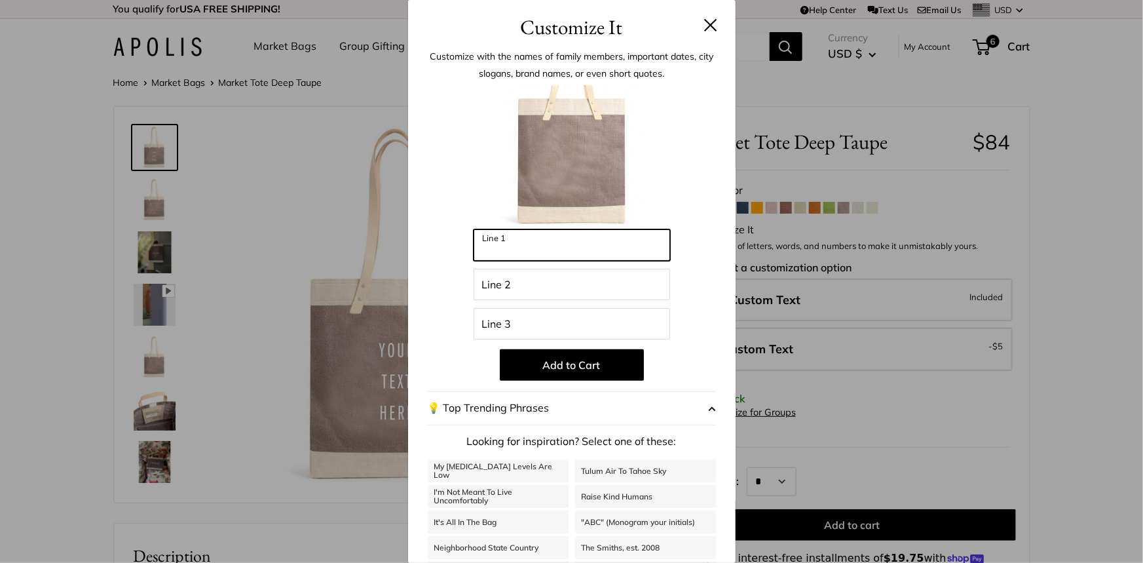
click at [559, 249] on input "Line 1" at bounding box center [572, 244] width 197 height 31
type input "**********"
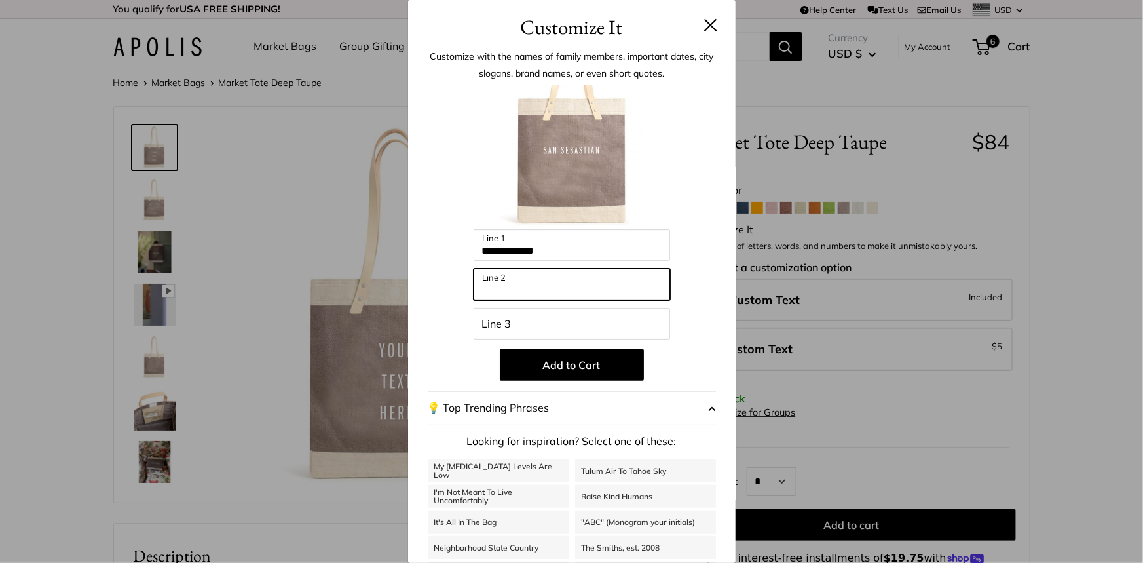
click at [542, 284] on input "Line 2" at bounding box center [572, 284] width 197 height 31
type input "********"
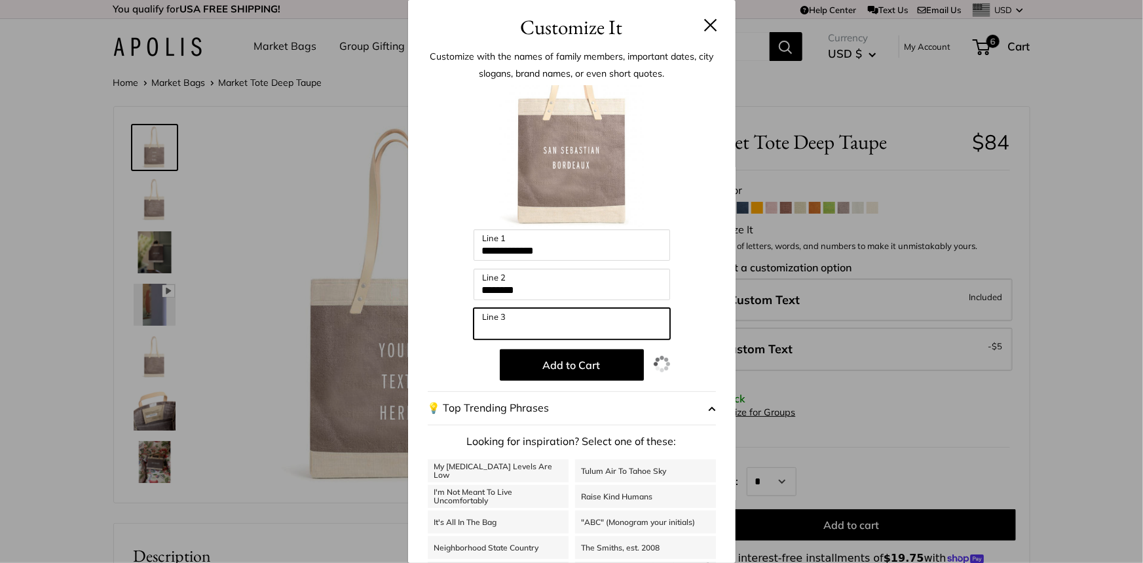
click at [557, 328] on input "Line 3" at bounding box center [572, 323] width 197 height 31
type input "**********"
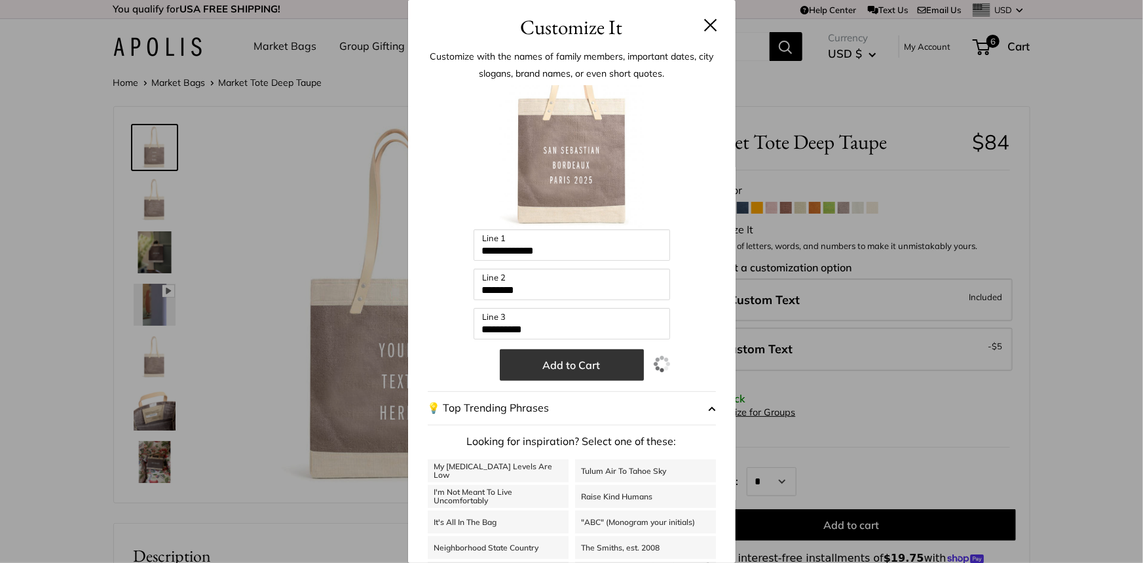
click at [576, 369] on button "Add to Cart" at bounding box center [572, 364] width 144 height 31
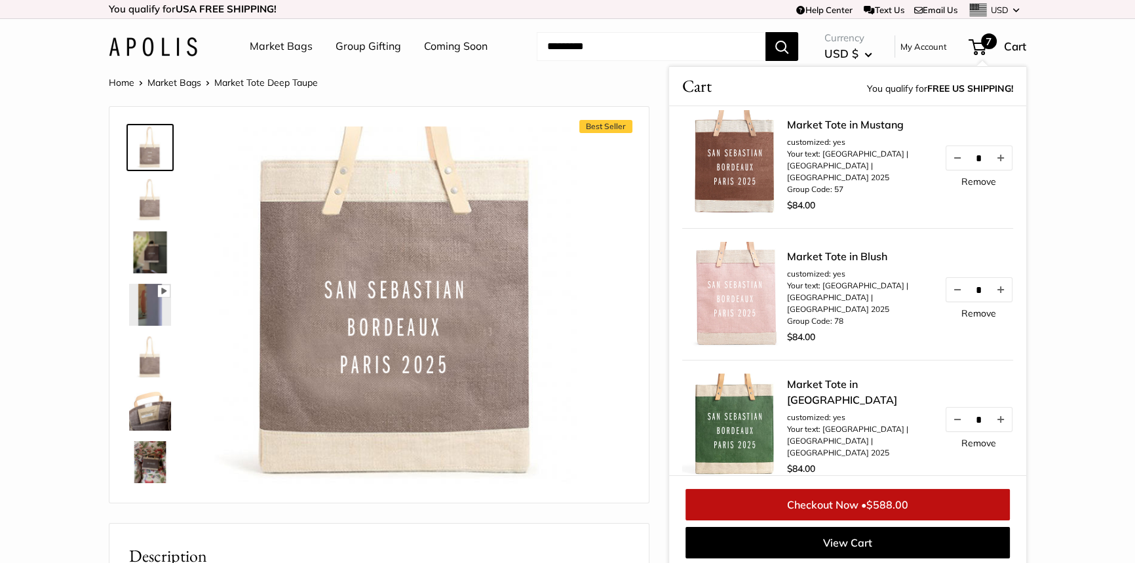
scroll to position [833, 0]
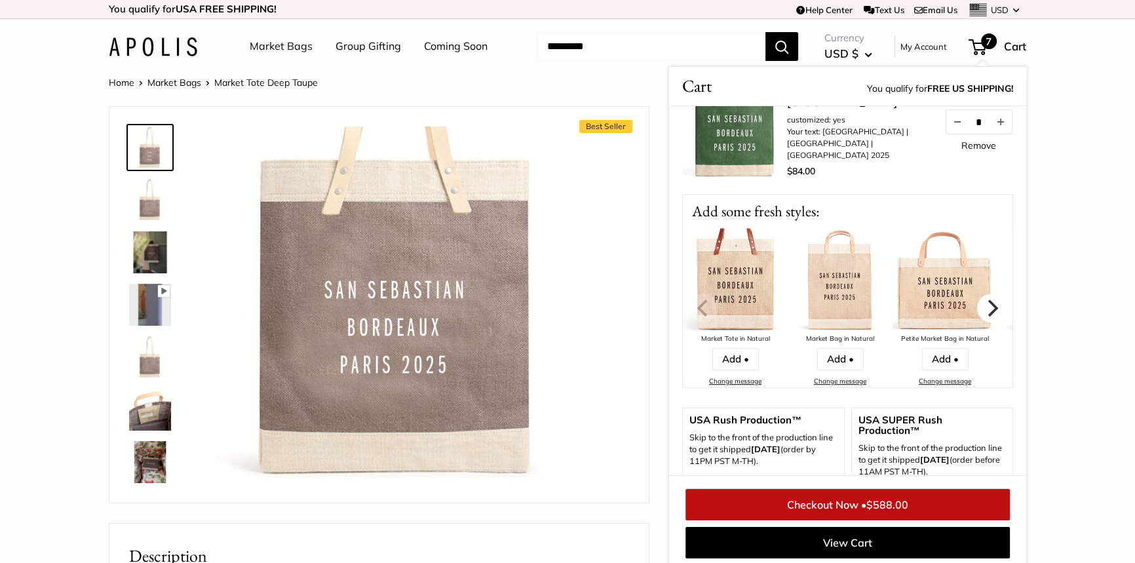
click at [988, 303] on icon "Next" at bounding box center [993, 307] width 10 height 17
click at [983, 305] on icon "Next" at bounding box center [991, 307] width 17 height 17
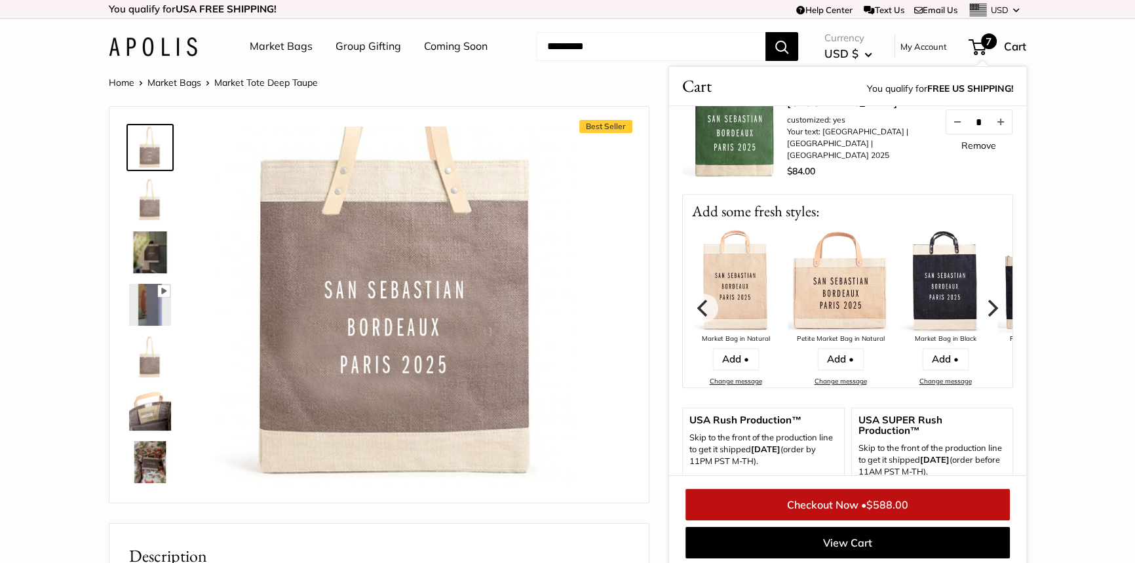
click at [983, 303] on icon "Next" at bounding box center [991, 307] width 17 height 17
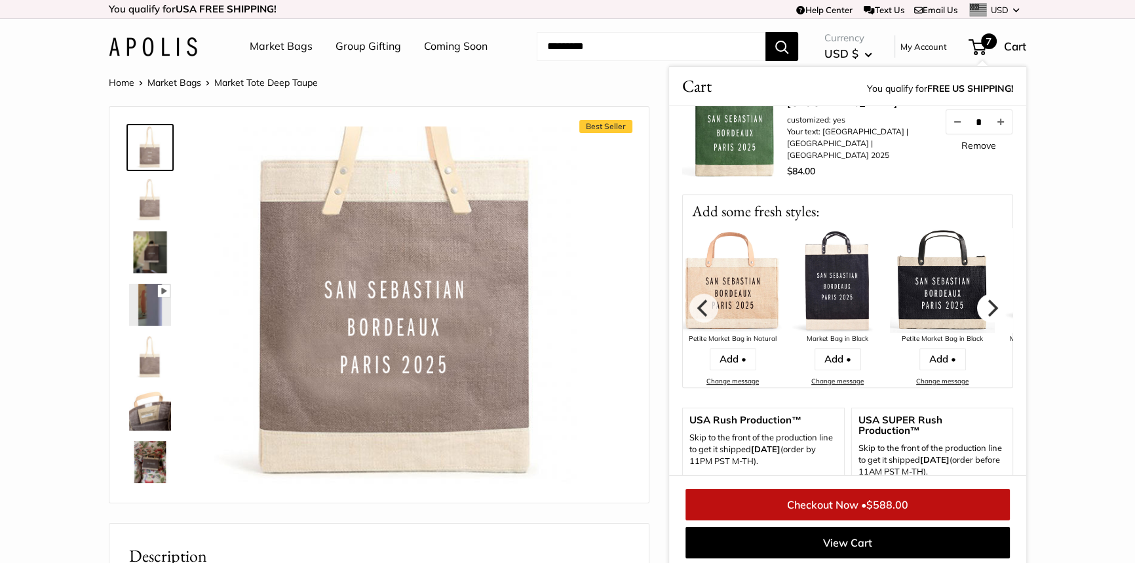
click at [983, 303] on icon "Next" at bounding box center [991, 307] width 17 height 17
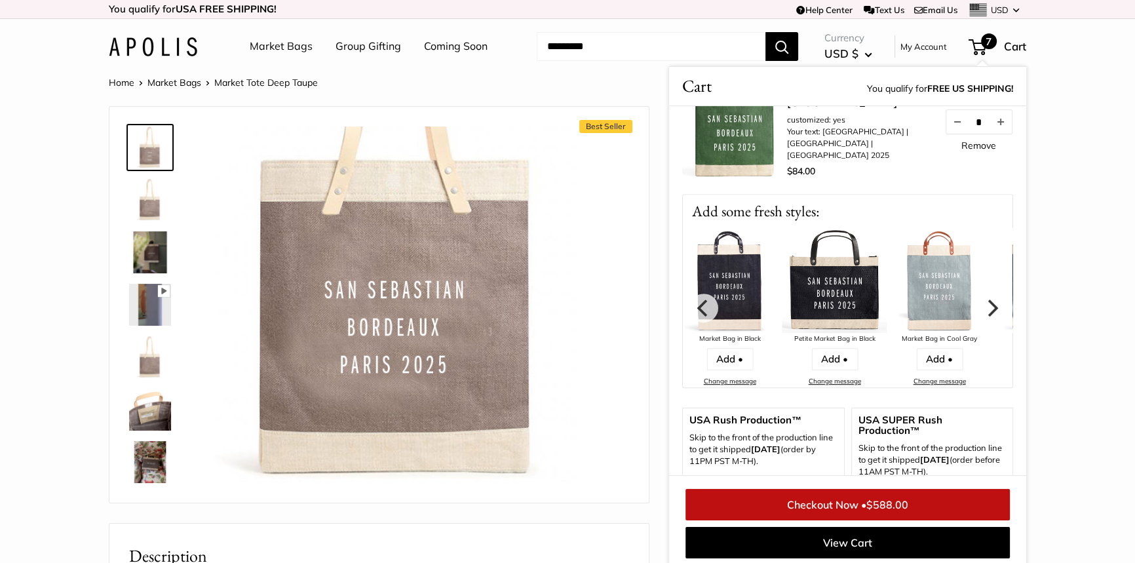
click at [983, 303] on icon "Next" at bounding box center [991, 307] width 17 height 17
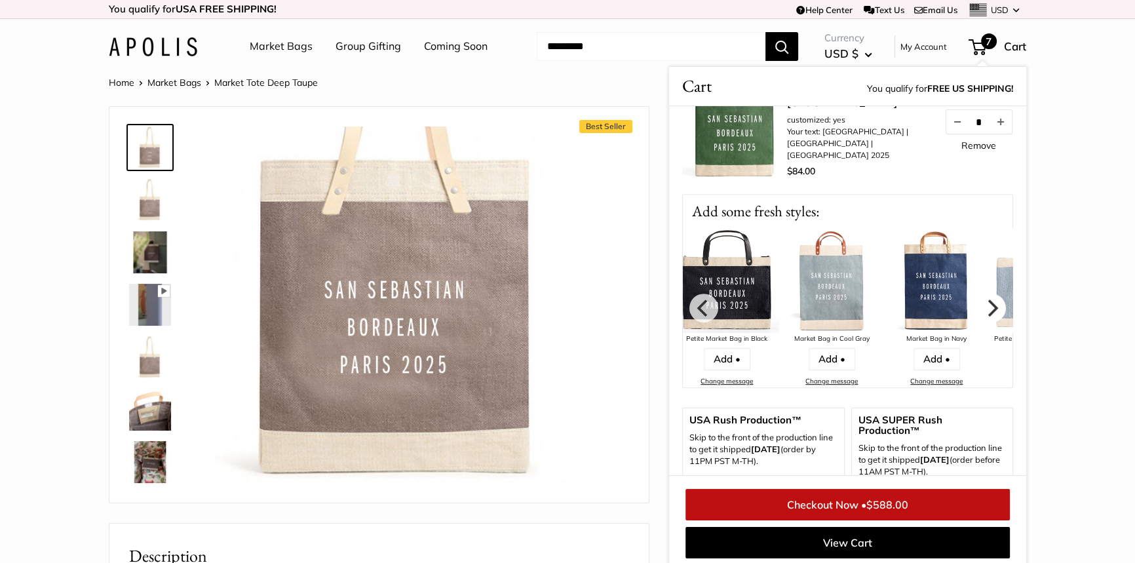
click at [983, 303] on icon "Next" at bounding box center [991, 307] width 17 height 17
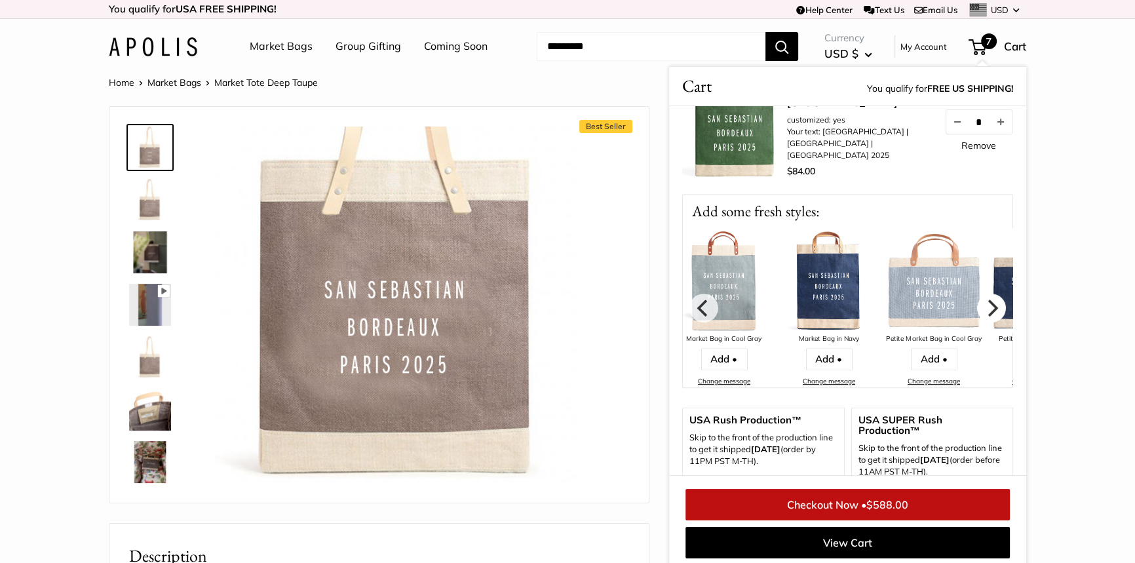
click at [983, 303] on icon "Next" at bounding box center [991, 307] width 17 height 17
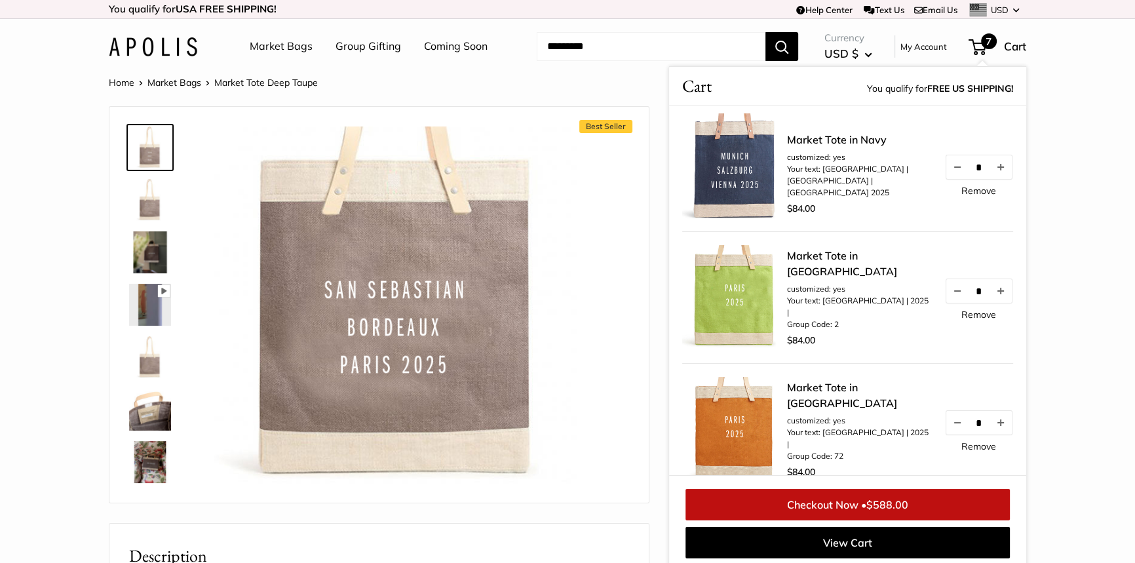
scroll to position [0, 0]
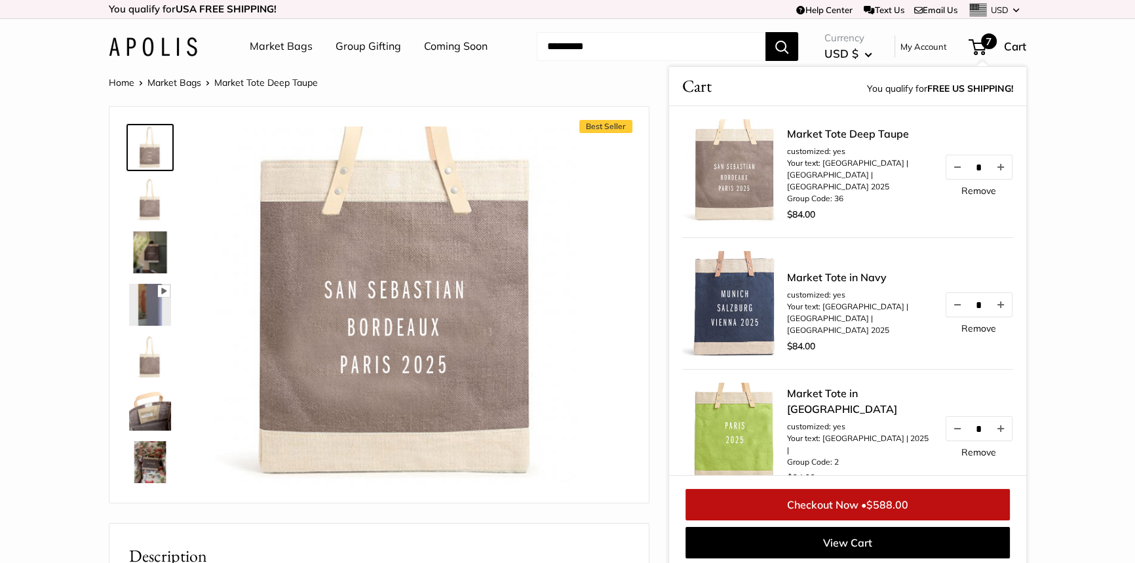
click at [583, 208] on div "Best Seller Pause Play % buffered 00:00 Unmute Mute Exit fullscreen Enter fulls…" at bounding box center [379, 304] width 506 height 369
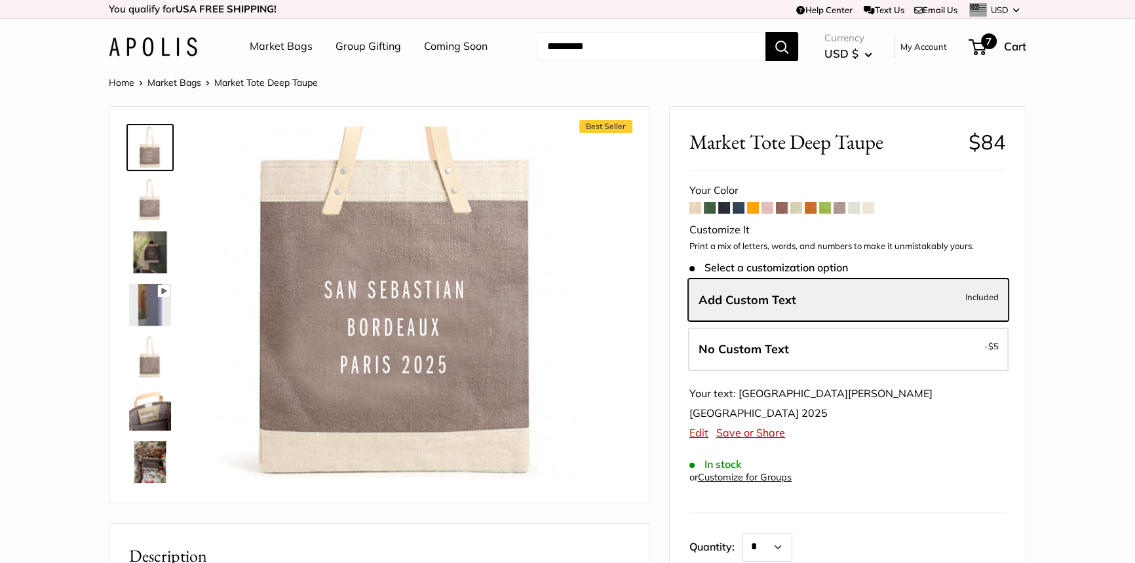
click at [977, 47] on span "7" at bounding box center [977, 47] width 18 height 16
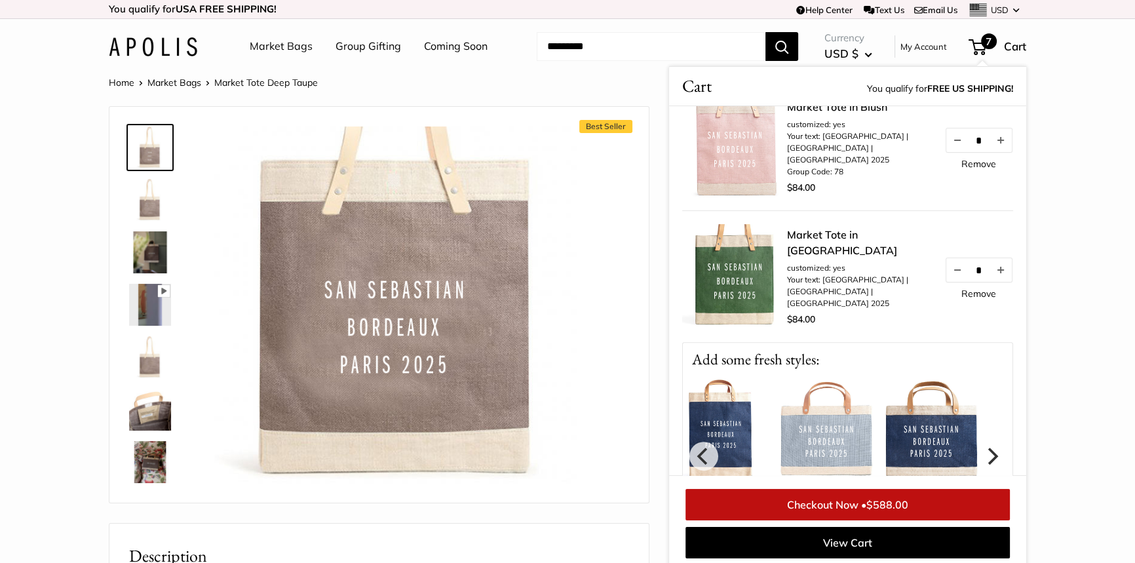
scroll to position [297, 0]
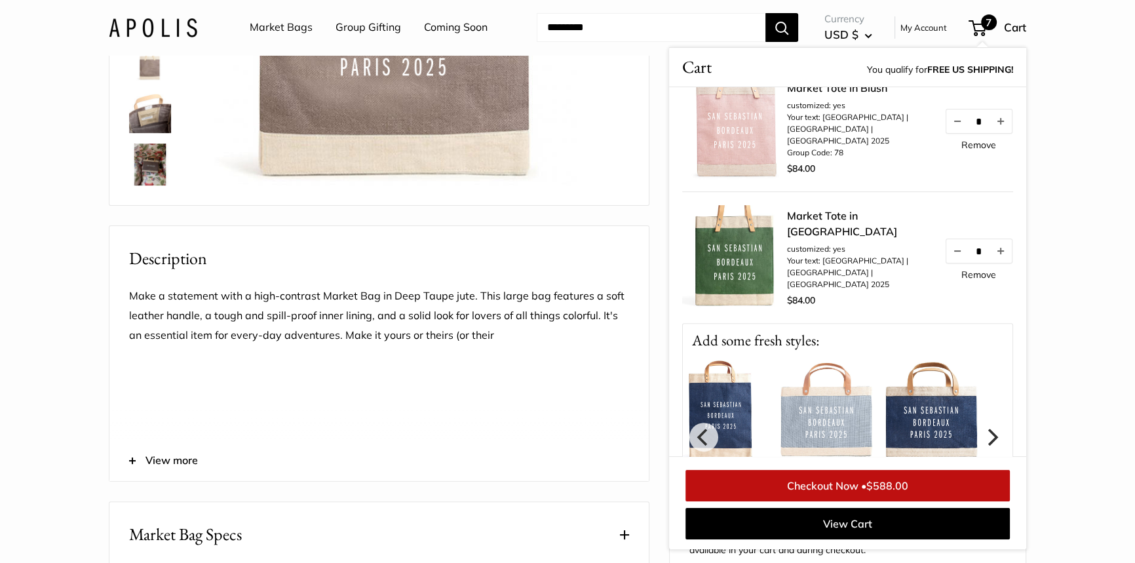
click at [139, 481] on button "View more" at bounding box center [378, 460] width 539 height 41
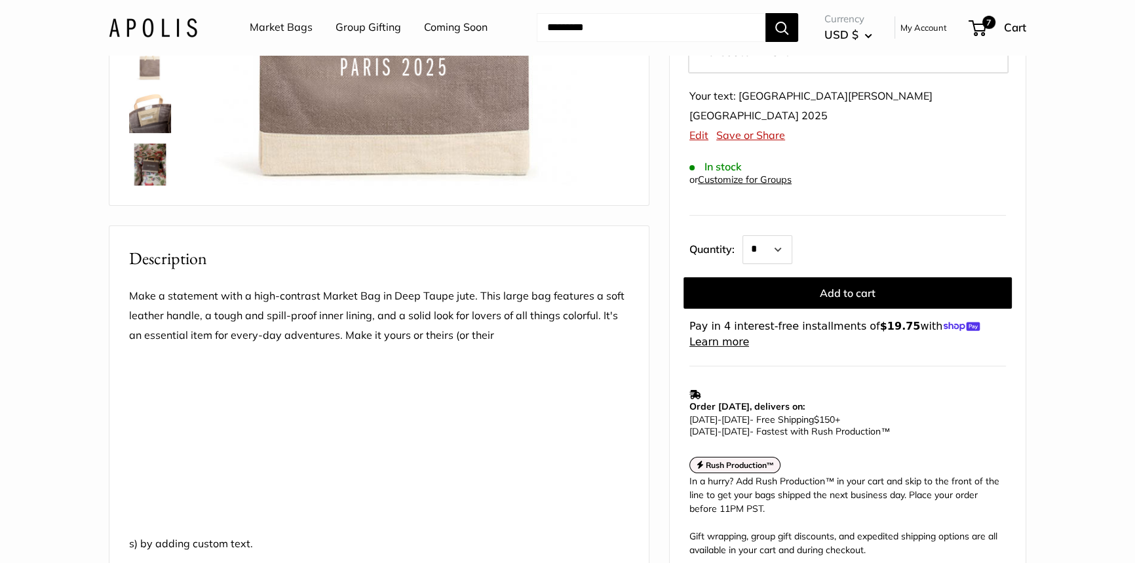
scroll to position [655, 0]
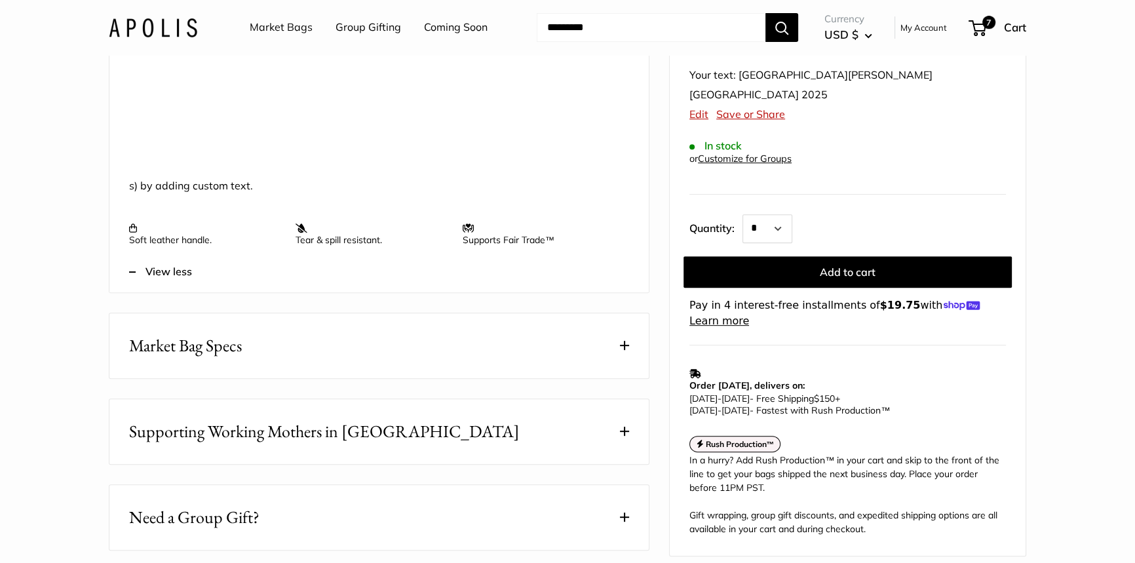
click at [163, 282] on span "View less" at bounding box center [168, 272] width 47 height 20
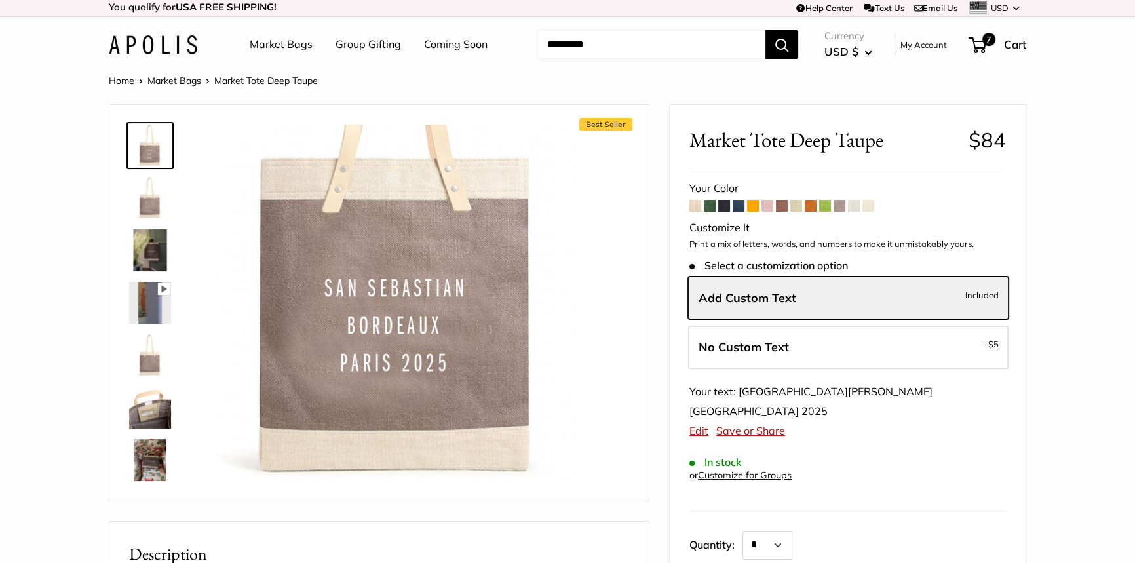
scroll to position [0, 0]
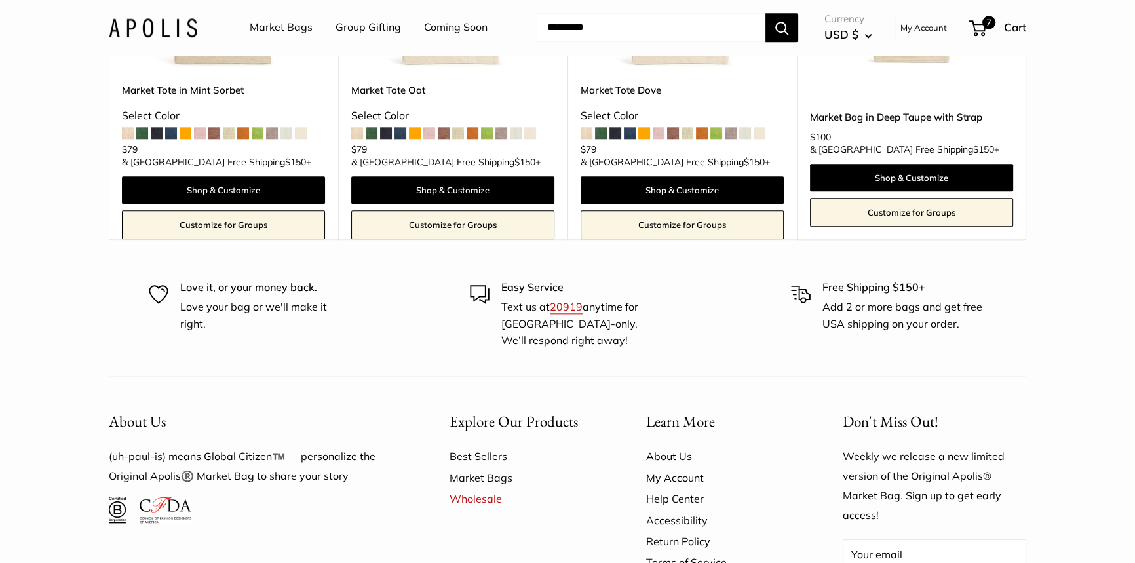
scroll to position [8218, 0]
